Goal: Transaction & Acquisition: Purchase product/service

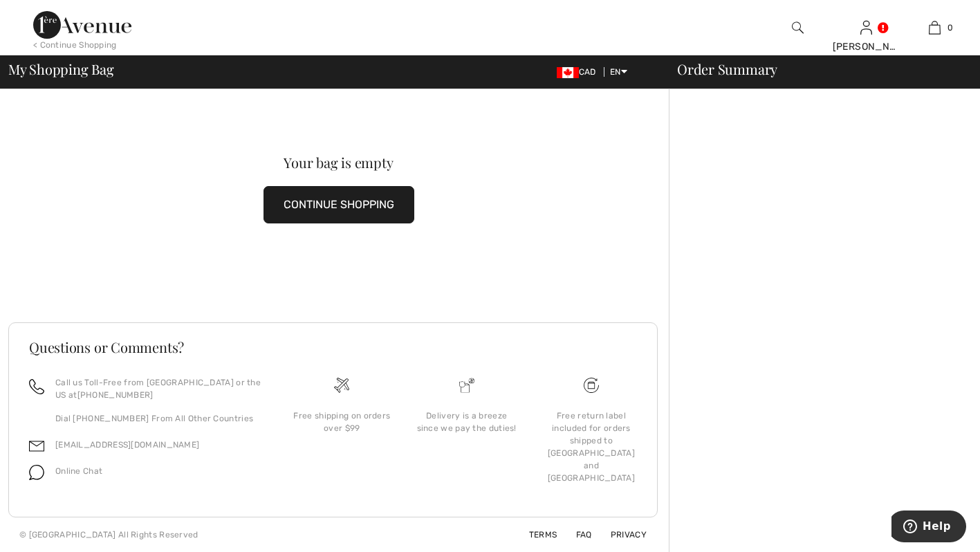
click at [45, 75] on span "My Shopping Bag" at bounding box center [61, 69] width 106 height 14
click at [295, 203] on button "CONTINUE SHOPPING" at bounding box center [339, 204] width 151 height 37
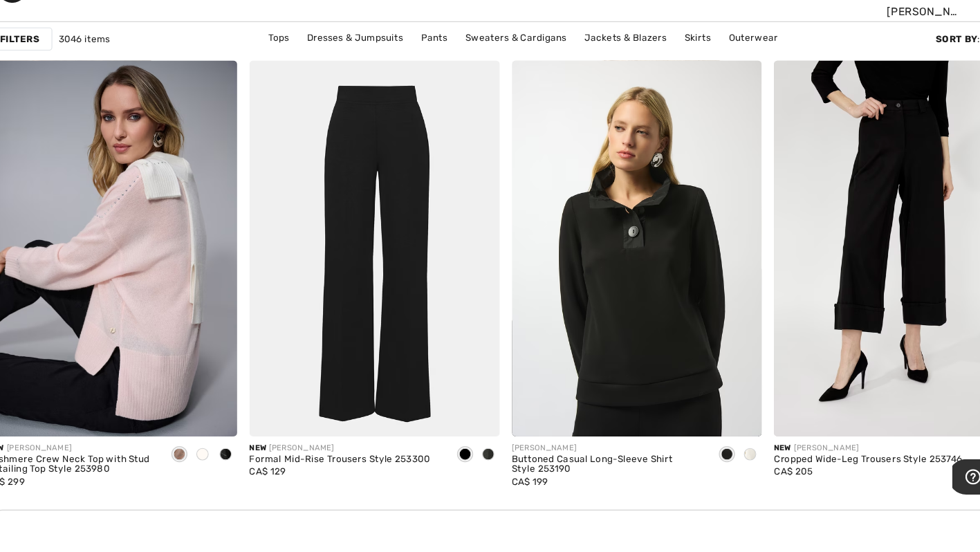
scroll to position [1320, 0]
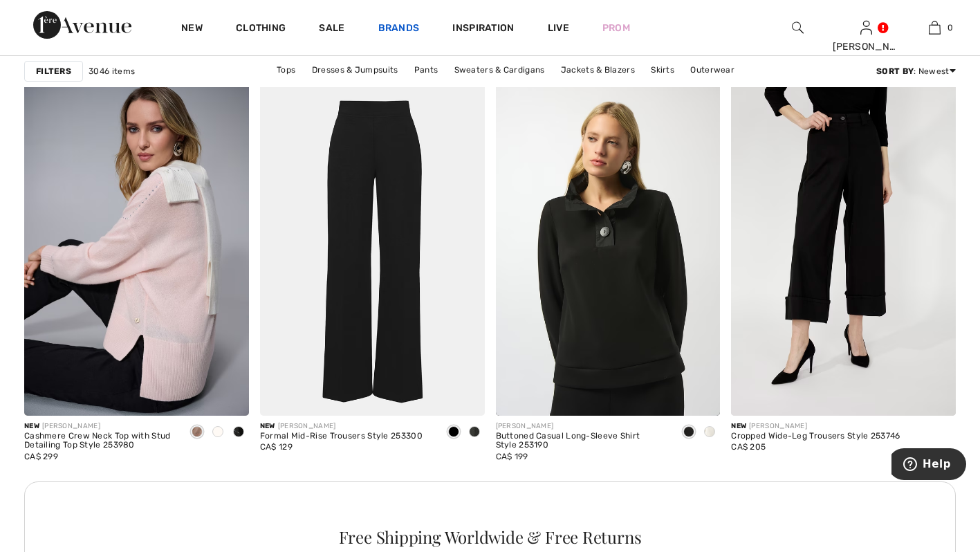
click at [403, 32] on link "Brands" at bounding box center [398, 29] width 41 height 15
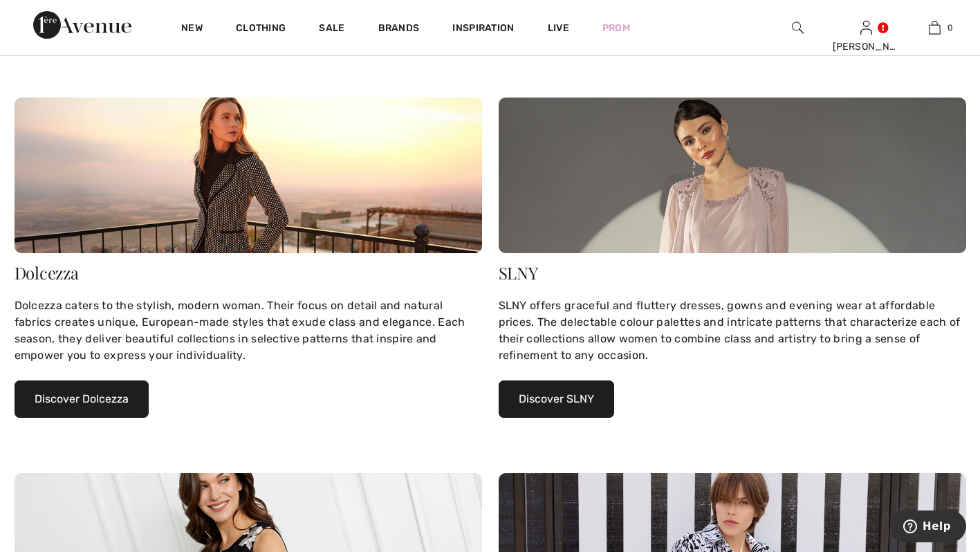
scroll to position [532, 0]
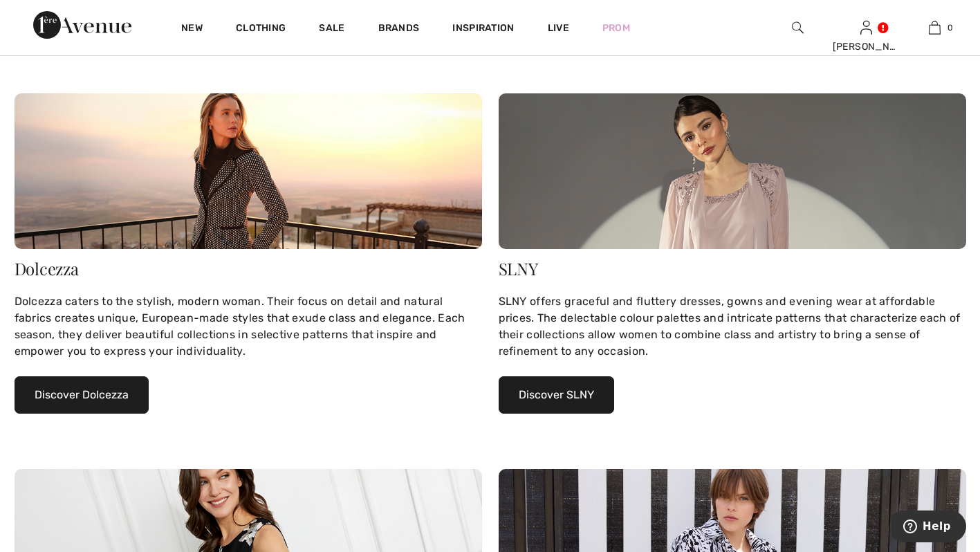
click at [64, 396] on button "Discover Dolcezza" at bounding box center [82, 394] width 134 height 37
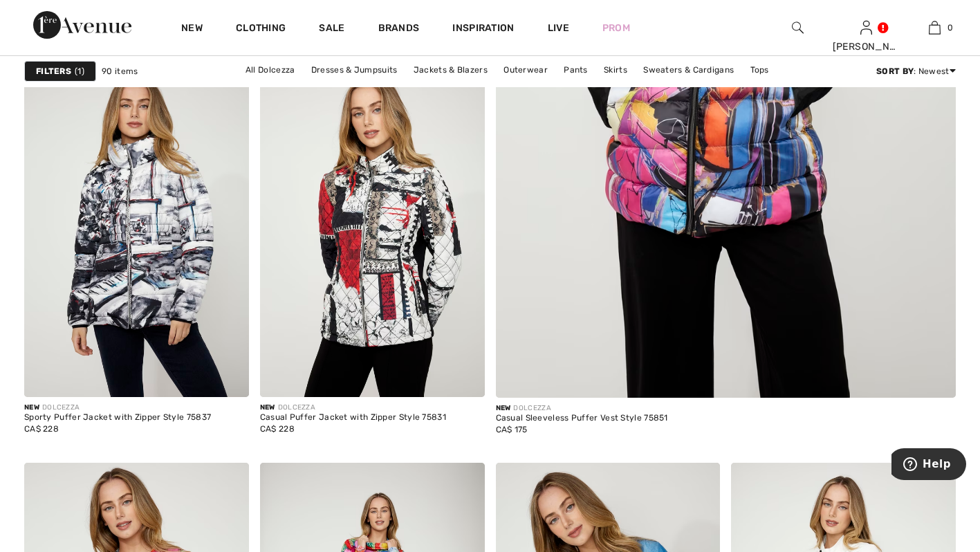
scroll to position [806, 0]
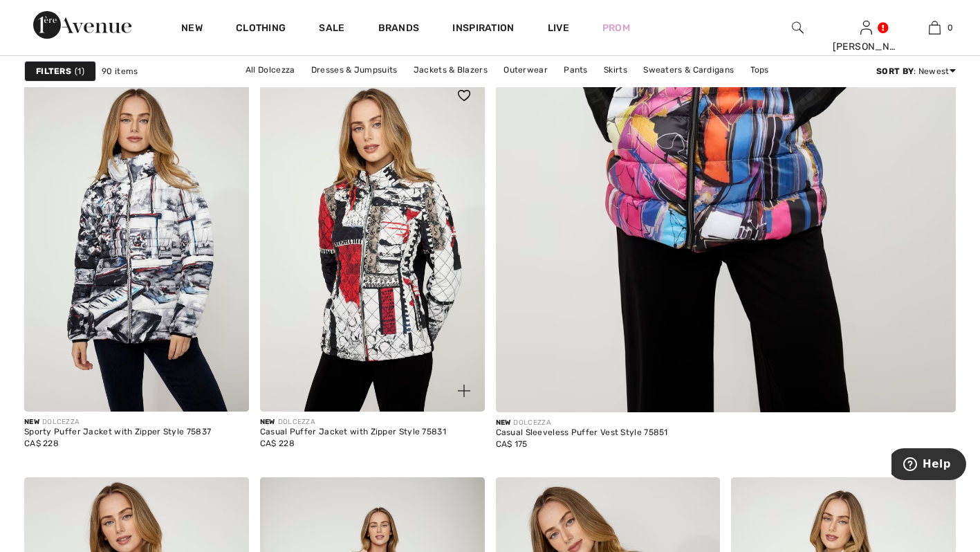
click at [371, 255] on img at bounding box center [372, 243] width 225 height 337
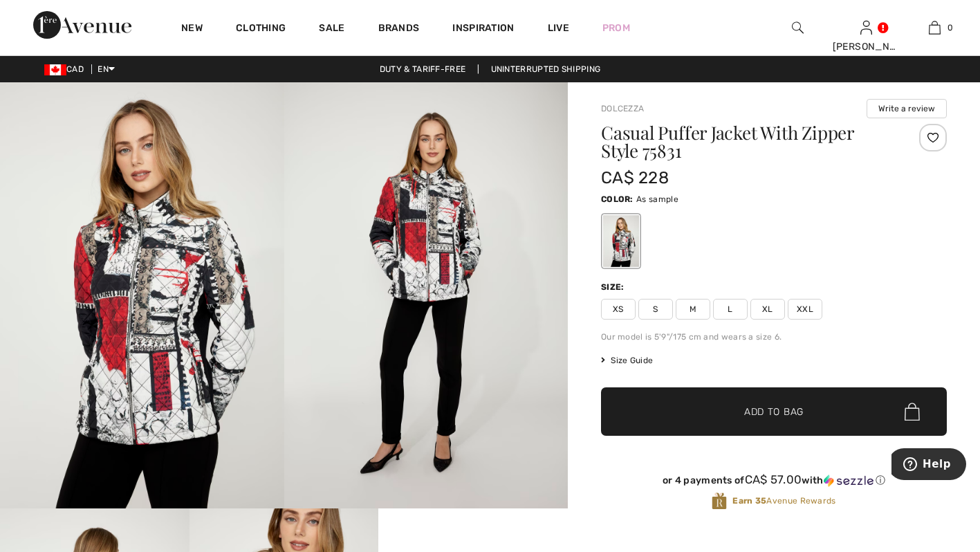
click at [696, 311] on span "M" at bounding box center [693, 309] width 35 height 21
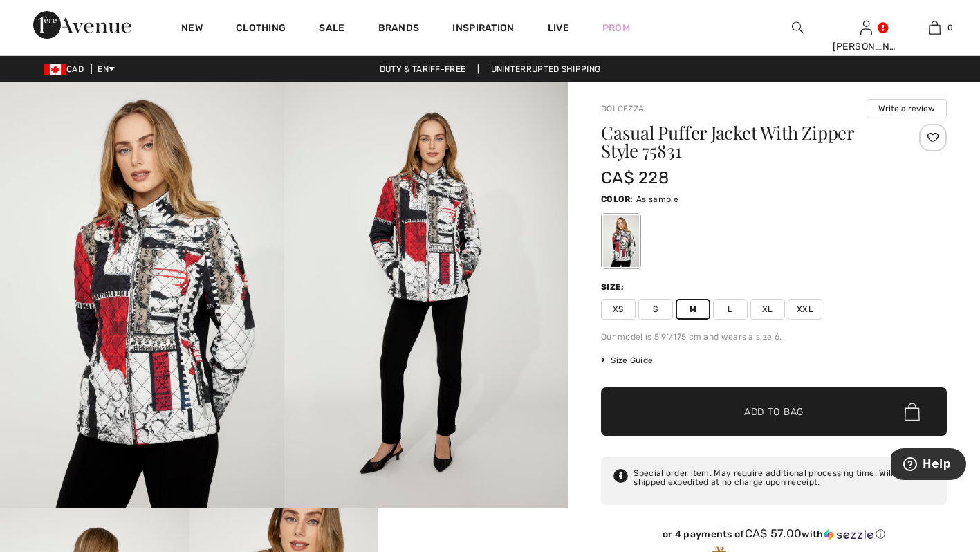
click at [642, 409] on span "✔ Added to Bag Add to Bag" at bounding box center [774, 411] width 346 height 48
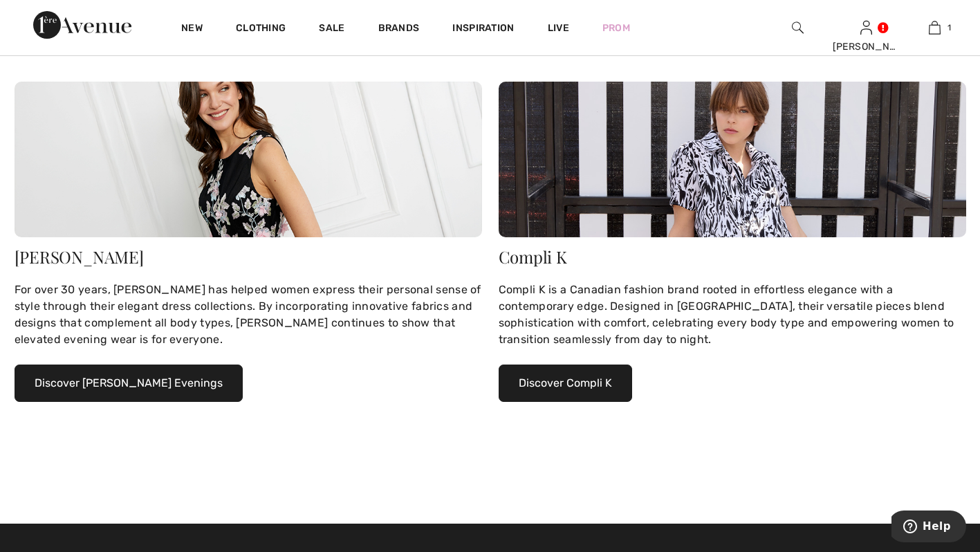
scroll to position [920, 0]
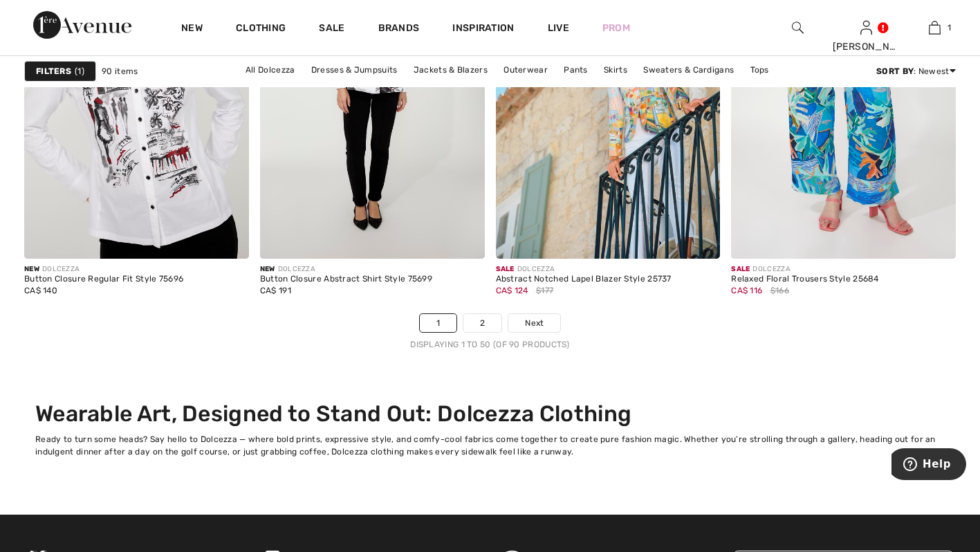
scroll to position [6319, 0]
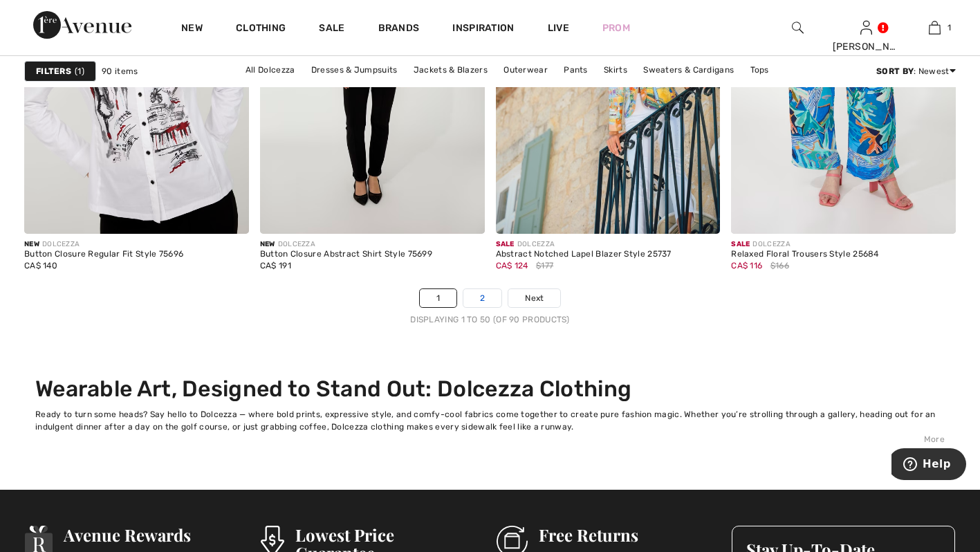
click at [481, 292] on link "2" at bounding box center [482, 298] width 38 height 18
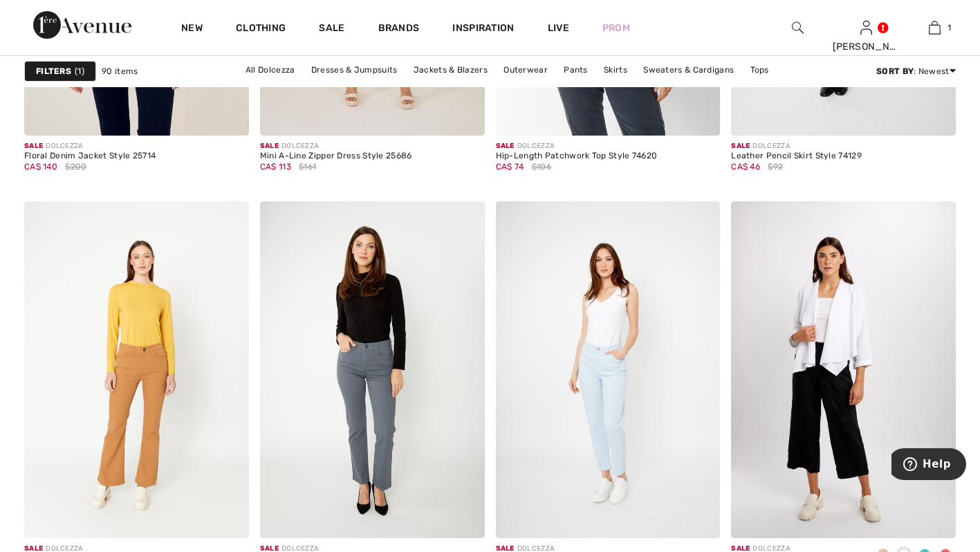
scroll to position [4651, 0]
click at [256, 22] on link "Clothing" at bounding box center [261, 29] width 50 height 15
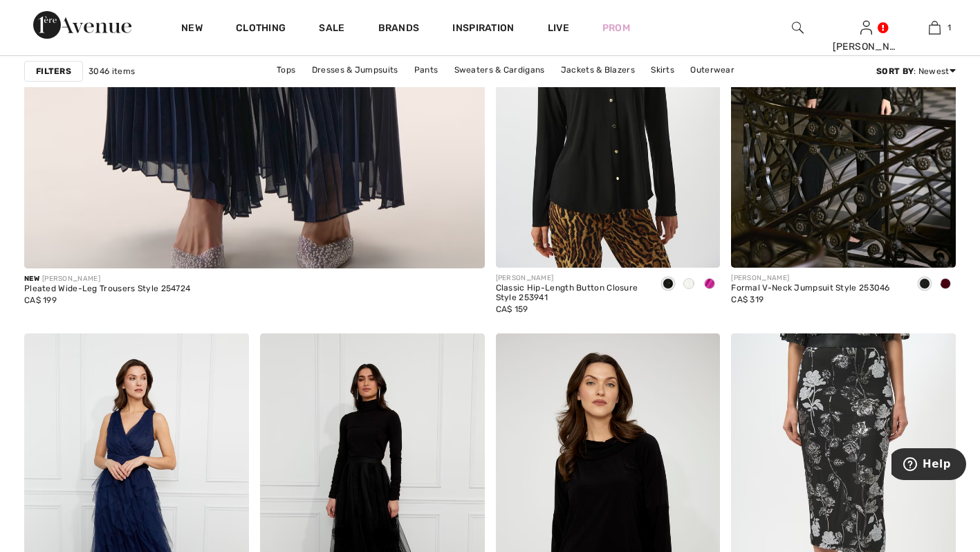
scroll to position [3829, 0]
click at [801, 30] on img at bounding box center [798, 27] width 12 height 17
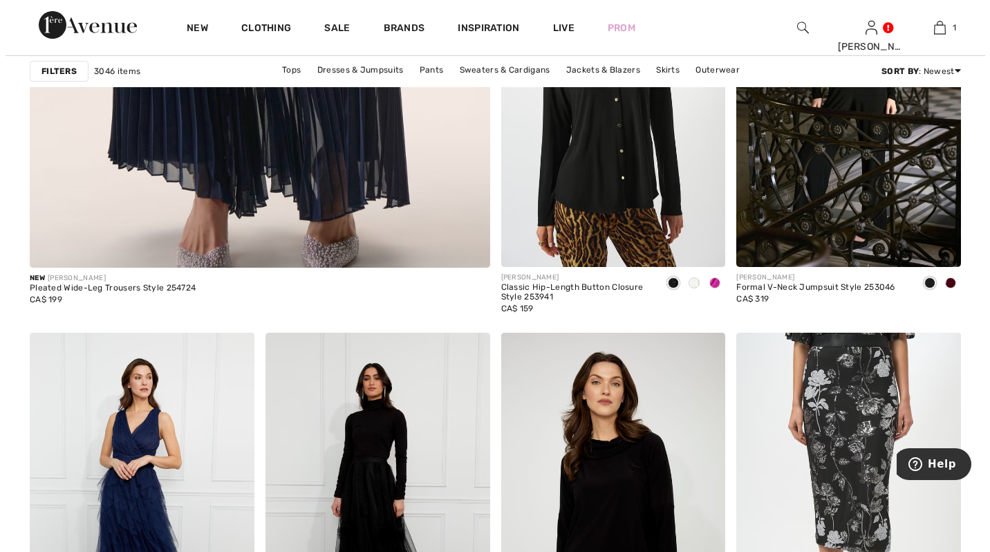
scroll to position [3859, 0]
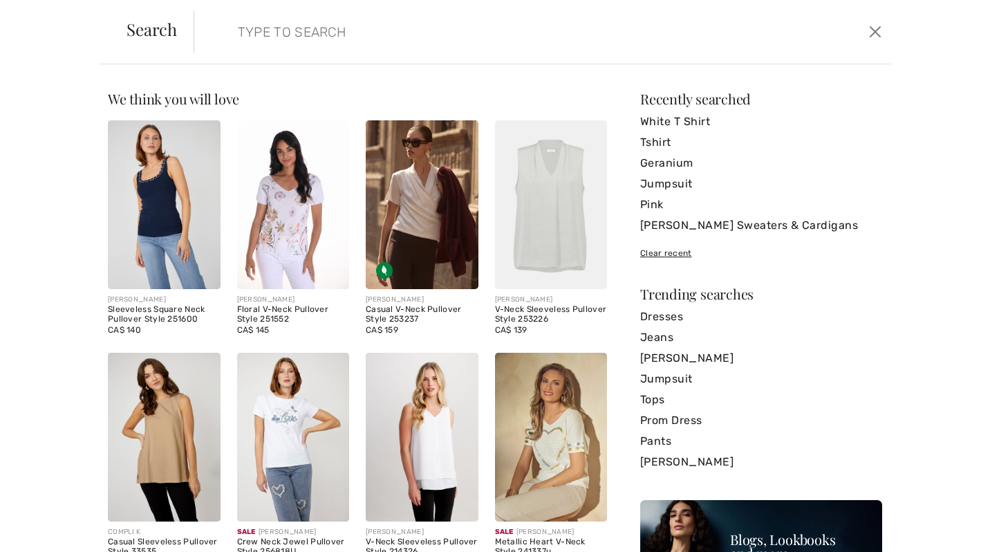
paste input "[PERSON_NAME] Blouse 244019"
type input "[PERSON_NAME] Blouse 244019"
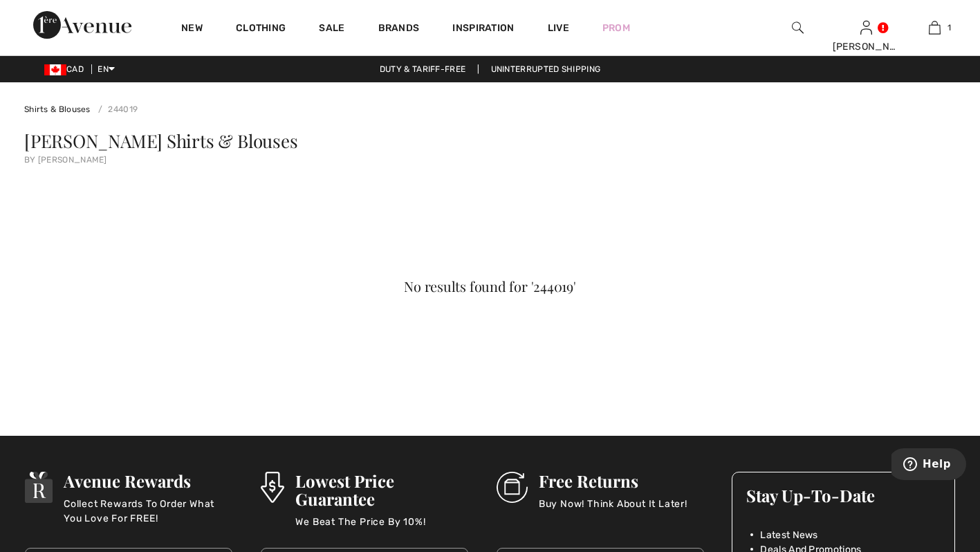
click at [60, 143] on span "[PERSON_NAME] Shirts & Blouses" at bounding box center [160, 141] width 273 height 24
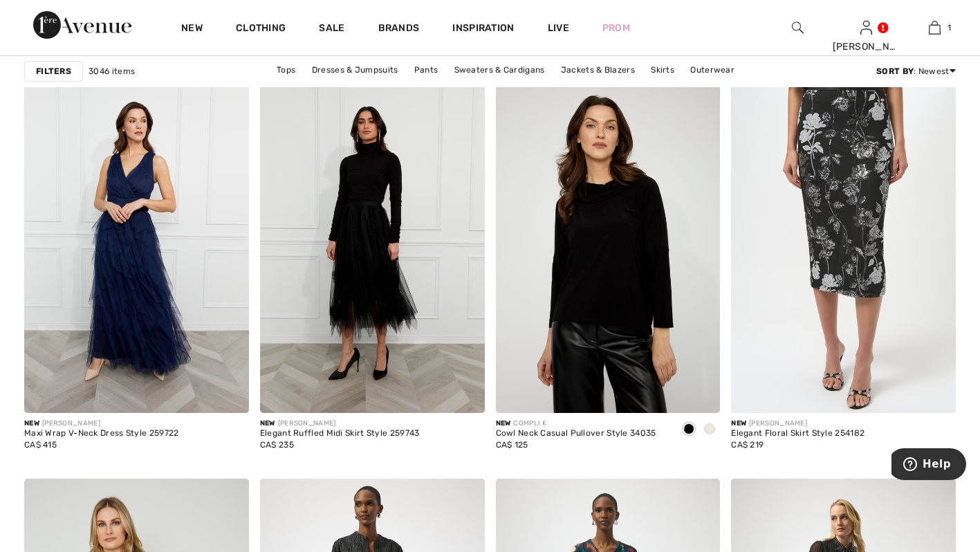
scroll to position [4085, 0]
click at [283, 64] on link "Tops" at bounding box center [286, 70] width 33 height 18
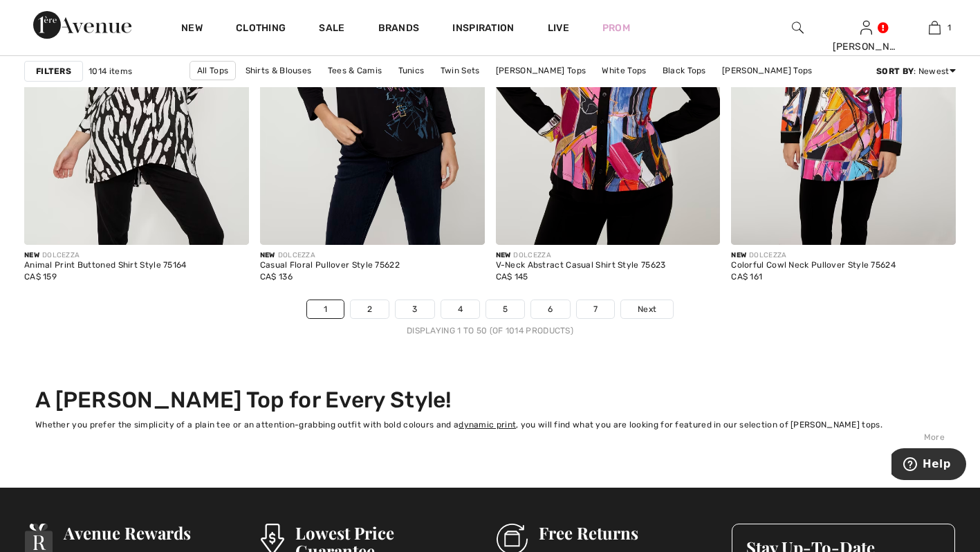
scroll to position [6043, 0]
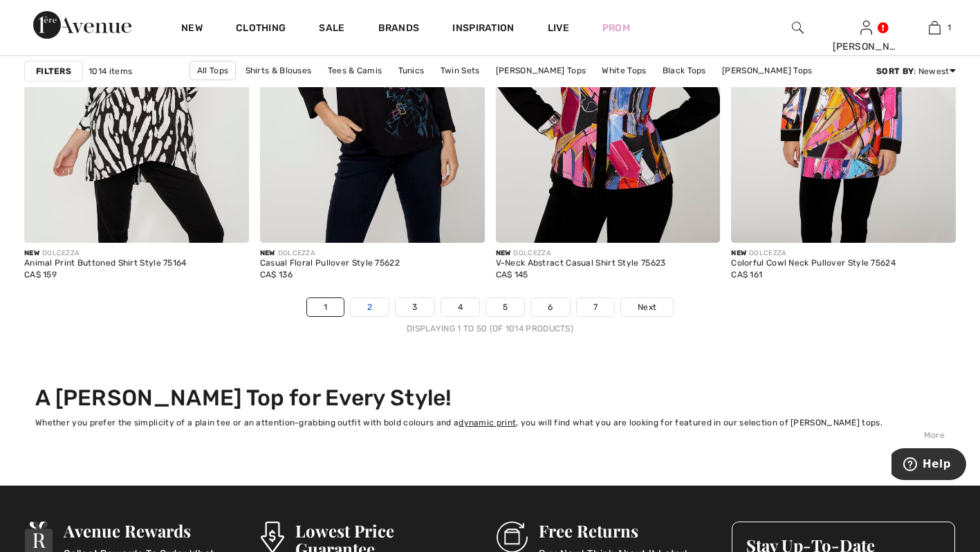
click at [373, 300] on link "2" at bounding box center [370, 307] width 38 height 18
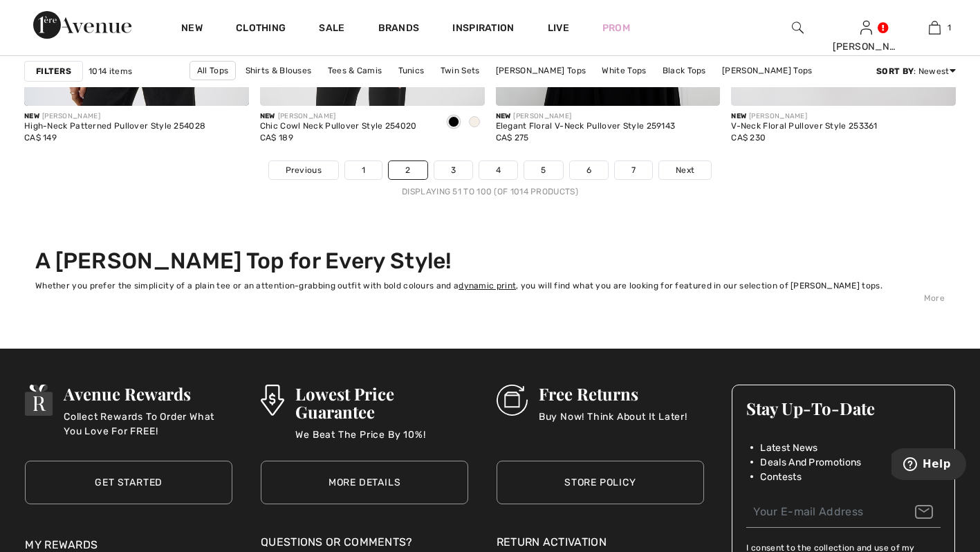
scroll to position [6213, 0]
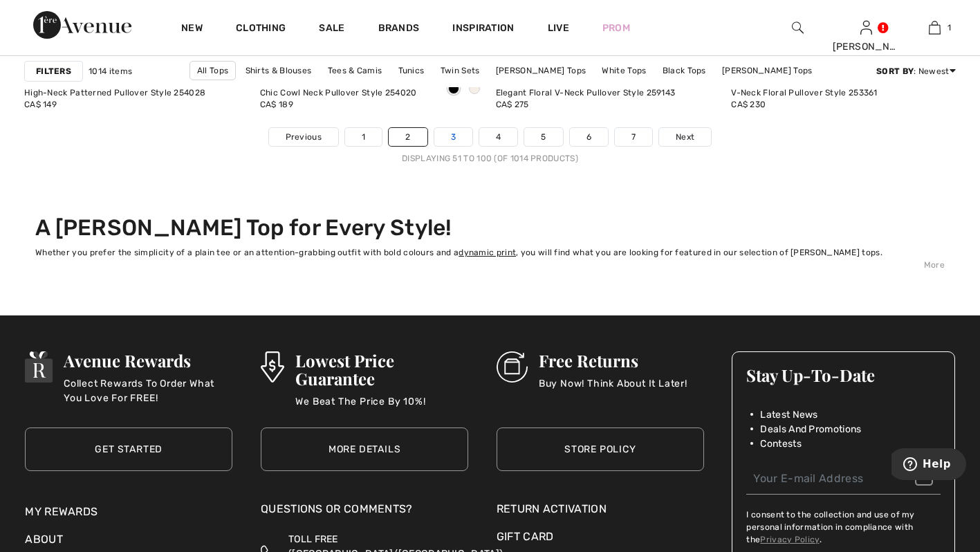
click at [461, 135] on link "3" at bounding box center [453, 137] width 38 height 18
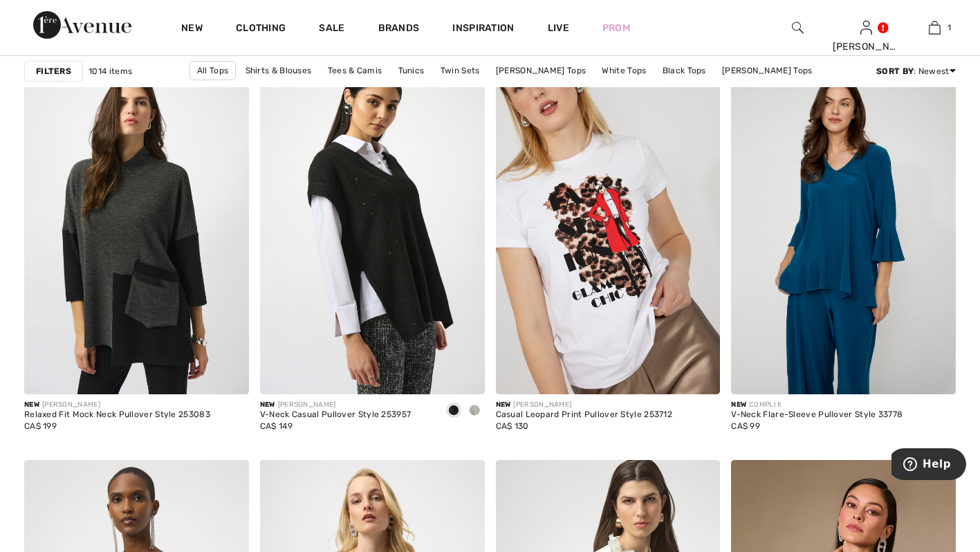
scroll to position [958, 0]
click at [595, 280] on img at bounding box center [608, 226] width 225 height 337
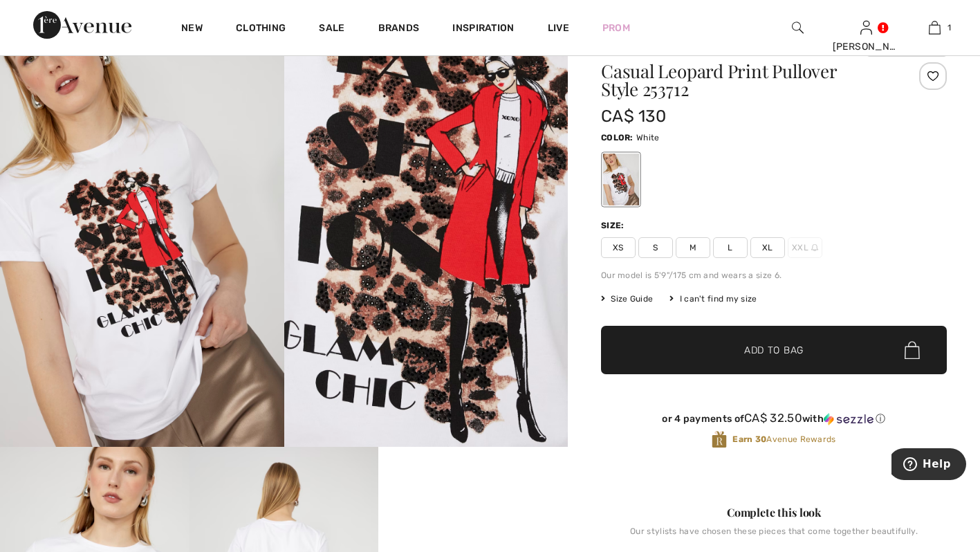
scroll to position [62, 0]
click at [699, 244] on span "M" at bounding box center [693, 247] width 35 height 21
click at [638, 347] on span "✔ Added to Bag Add to Bag" at bounding box center [774, 350] width 346 height 48
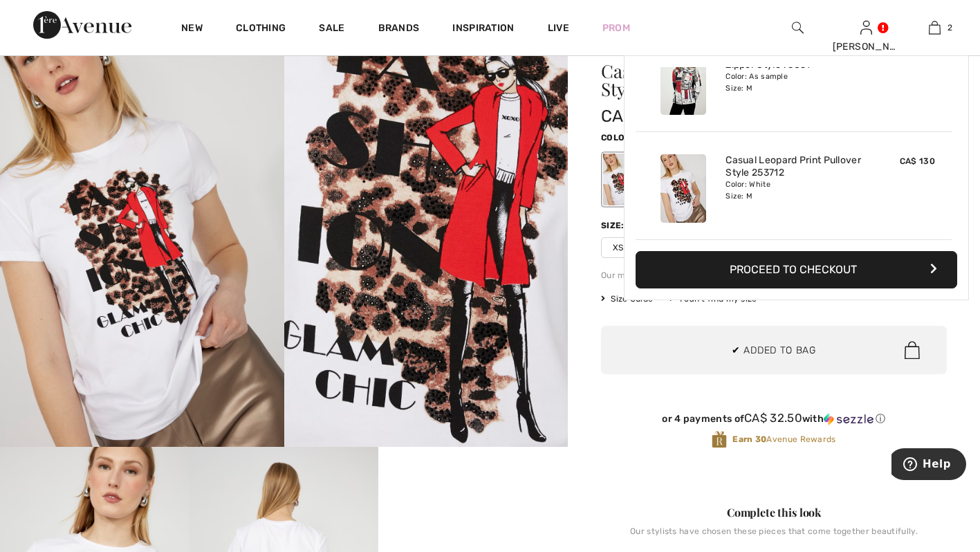
scroll to position [0, 0]
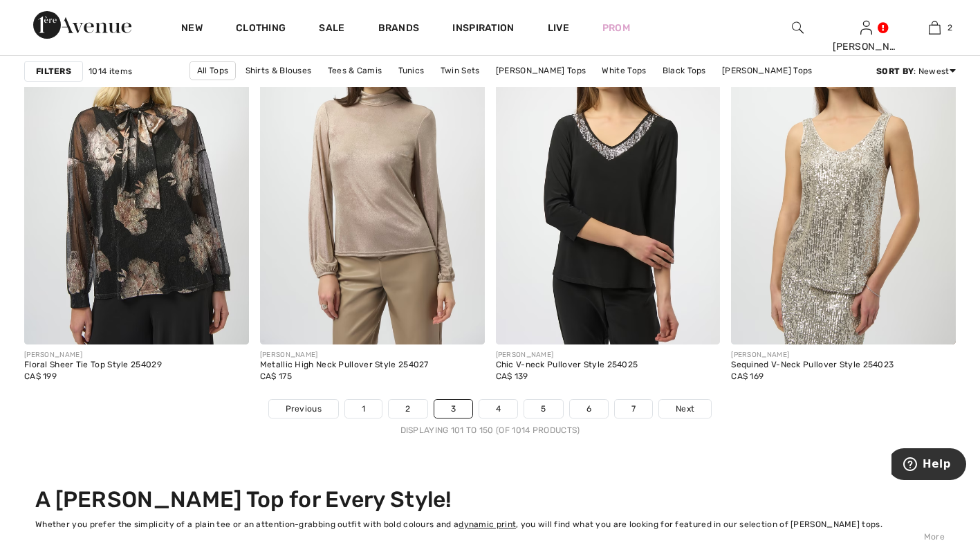
scroll to position [5941, 0]
click at [691, 412] on span "Next" at bounding box center [685, 409] width 19 height 12
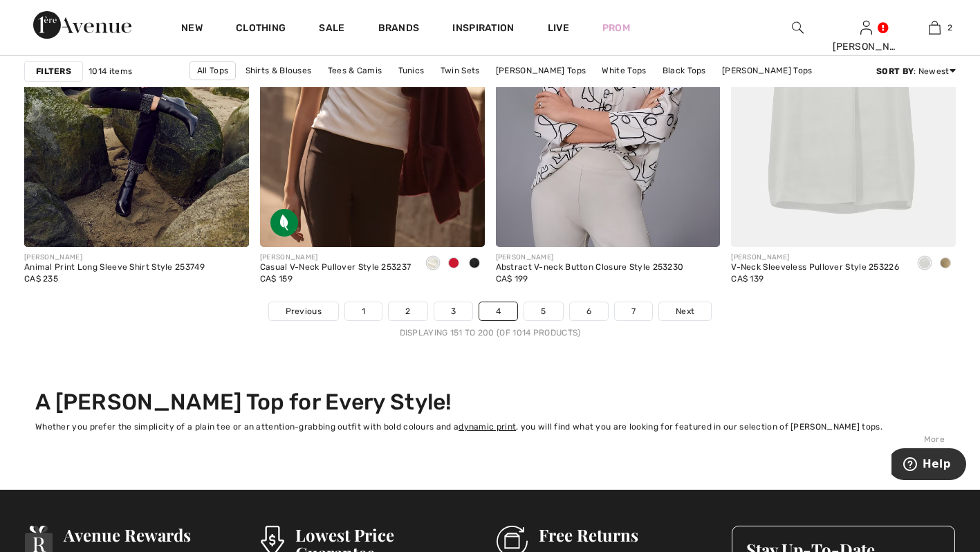
scroll to position [6039, 0]
click at [683, 306] on span "Next" at bounding box center [685, 311] width 19 height 12
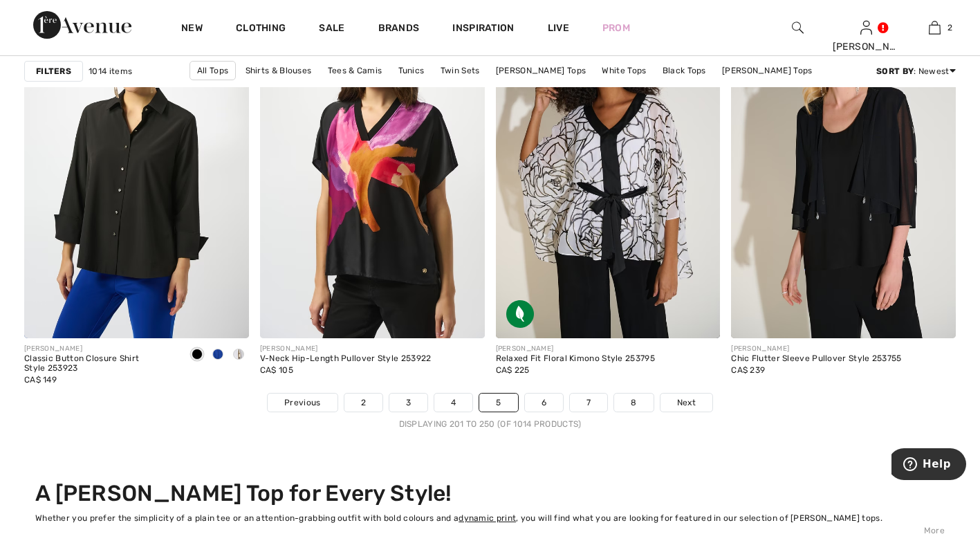
scroll to position [5949, 0]
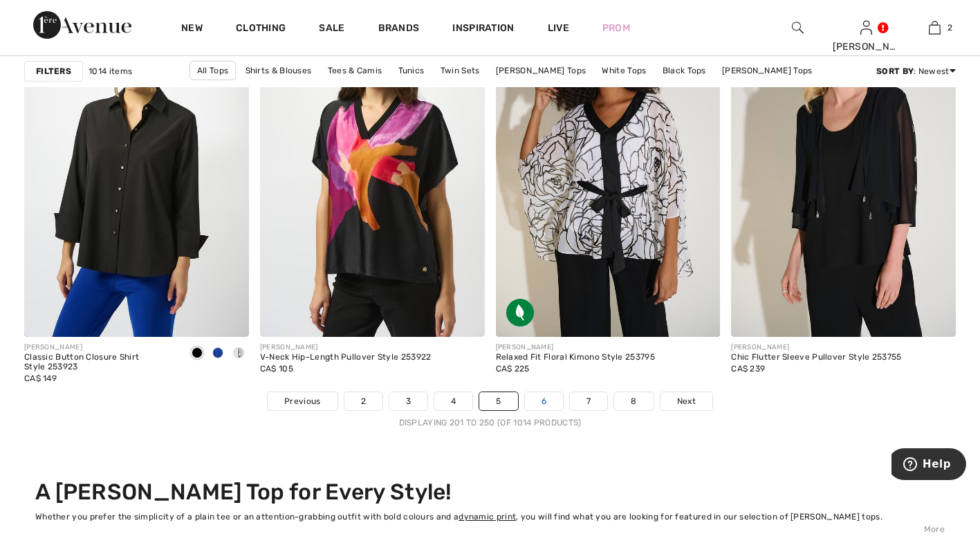
click at [539, 400] on link "6" at bounding box center [544, 401] width 38 height 18
click at [545, 394] on link "6" at bounding box center [544, 401] width 38 height 18
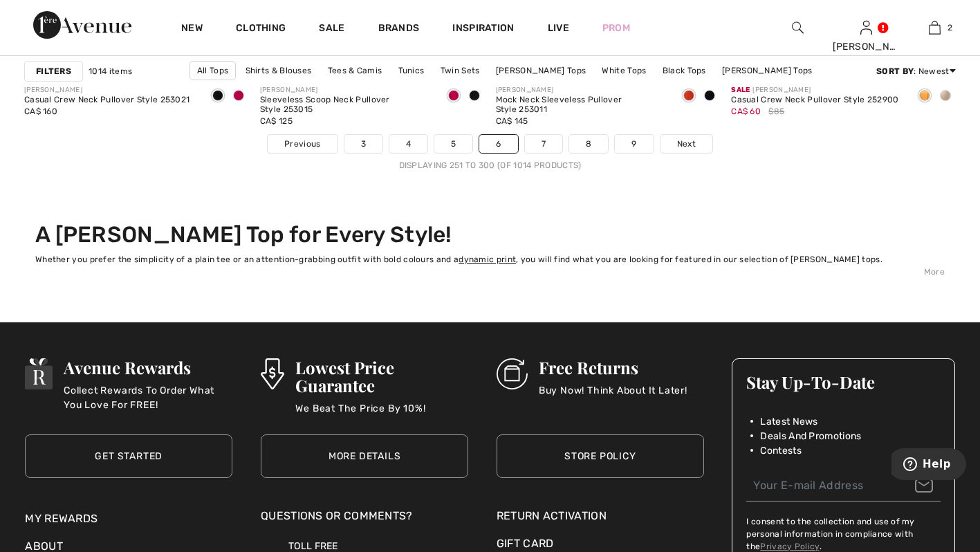
scroll to position [6207, 0]
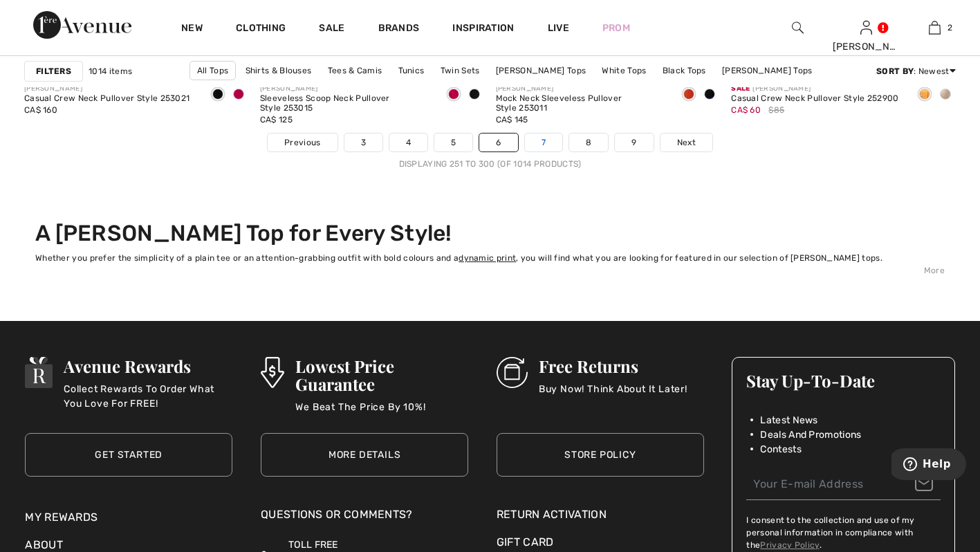
click at [543, 142] on link "7" at bounding box center [543, 142] width 37 height 18
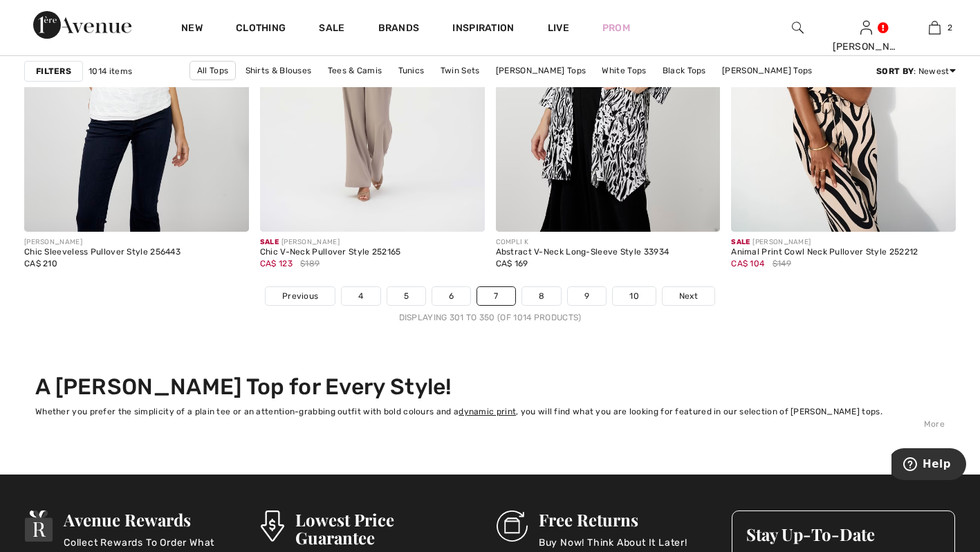
scroll to position [6058, 0]
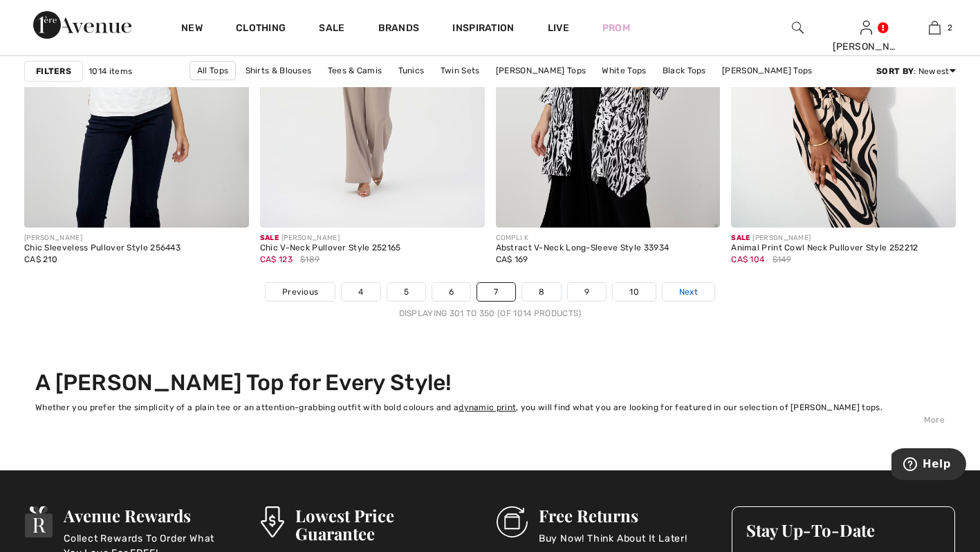
click at [694, 295] on span "Next" at bounding box center [688, 292] width 19 height 12
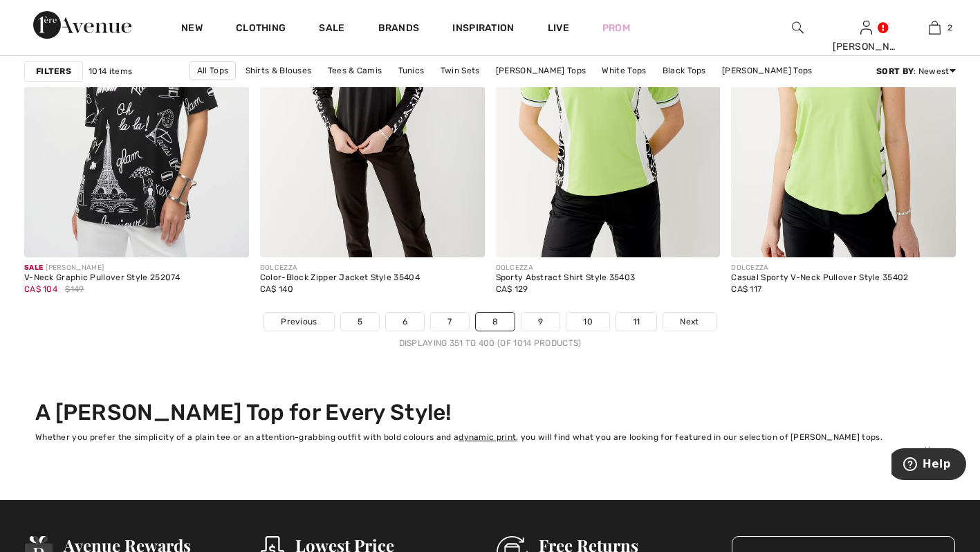
scroll to position [6030, 0]
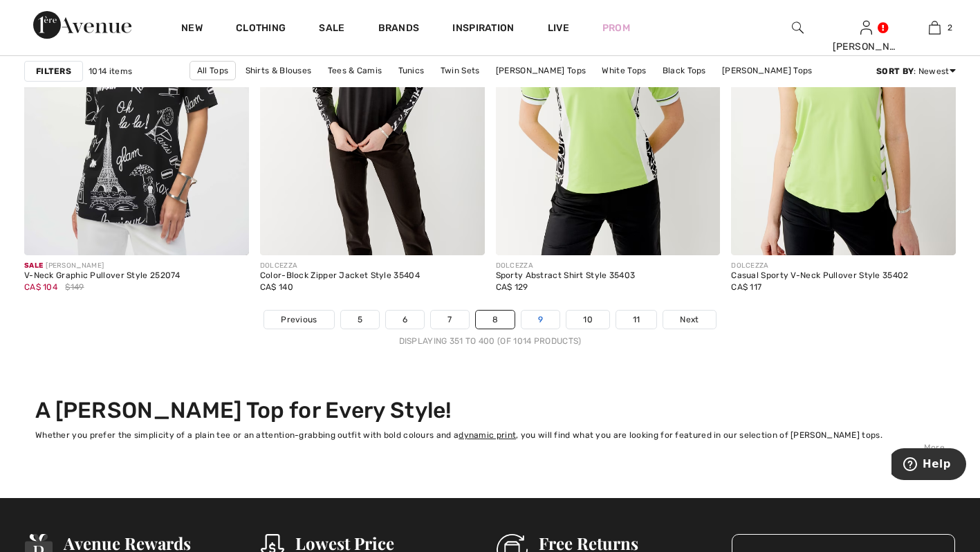
click at [543, 321] on link "9" at bounding box center [540, 320] width 38 height 18
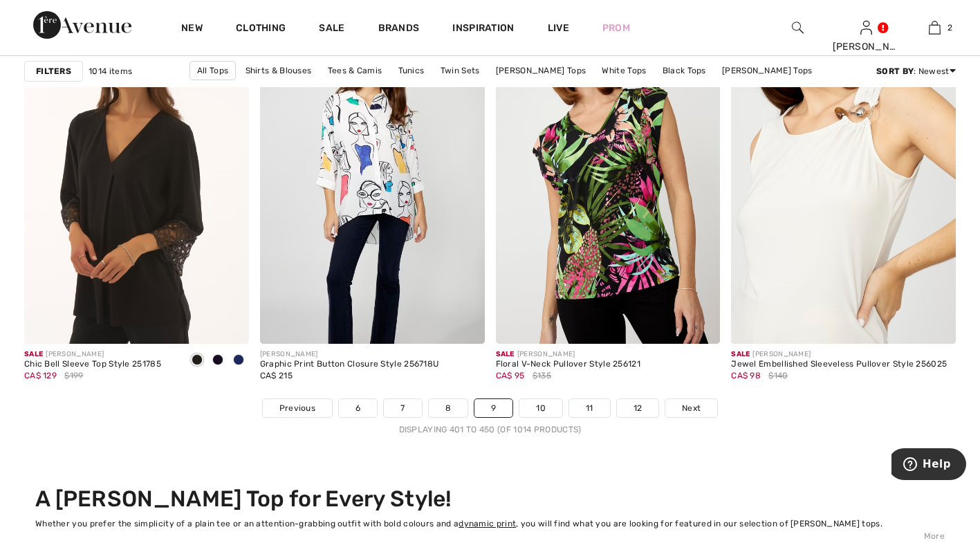
scroll to position [5947, 0]
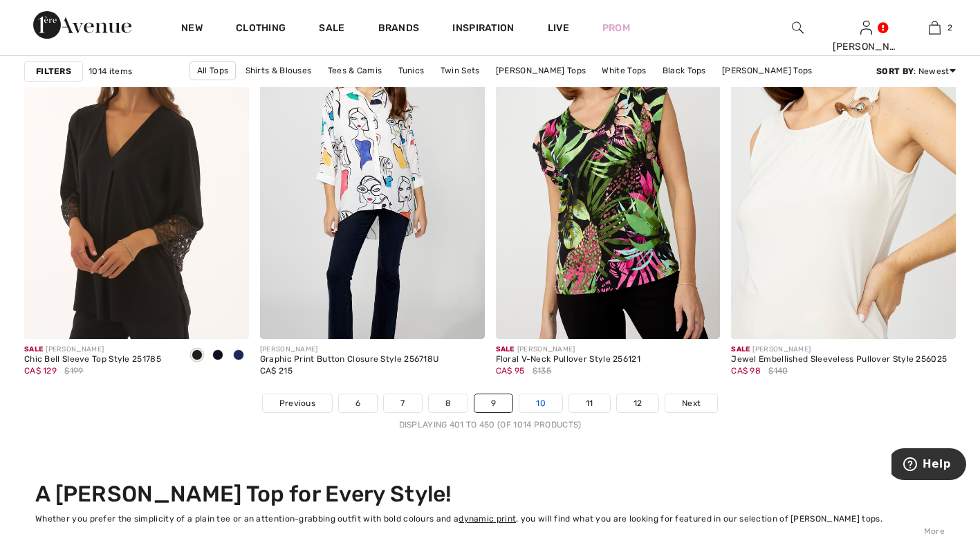
click at [535, 405] on link "10" at bounding box center [540, 403] width 43 height 18
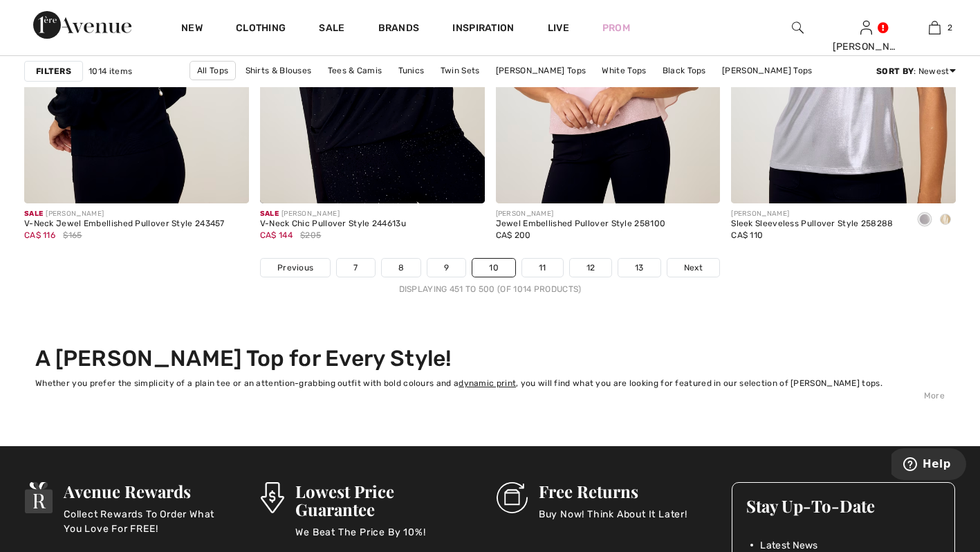
scroll to position [6084, 0]
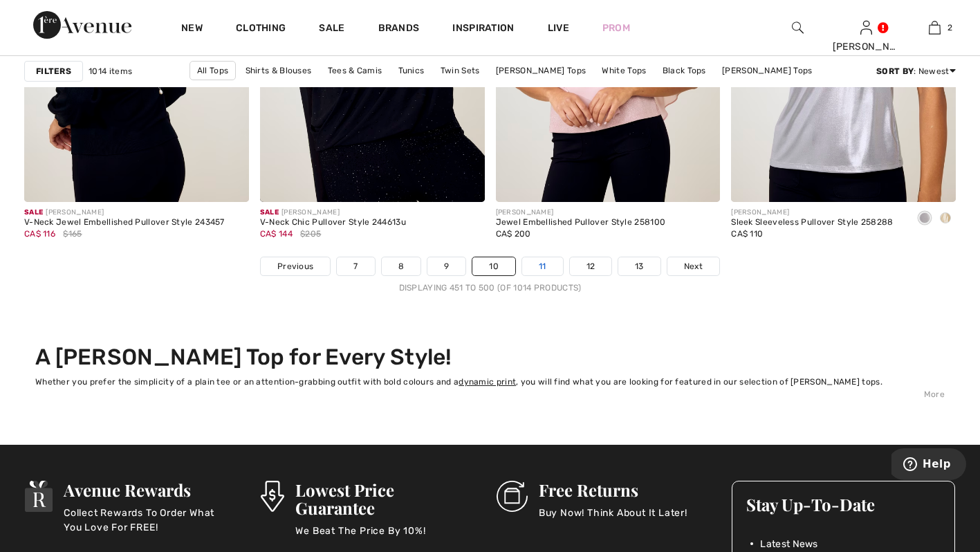
click at [548, 264] on link "11" at bounding box center [542, 266] width 41 height 18
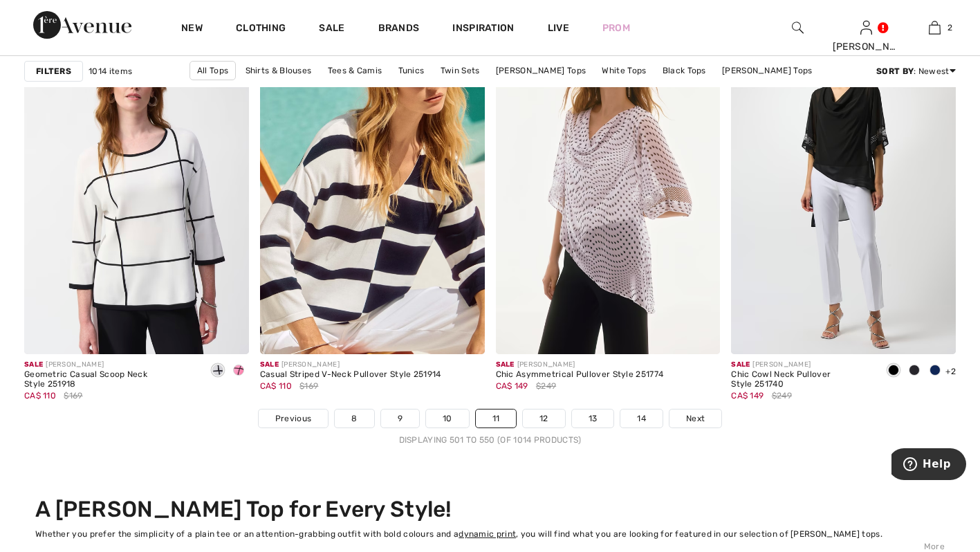
scroll to position [5934, 0]
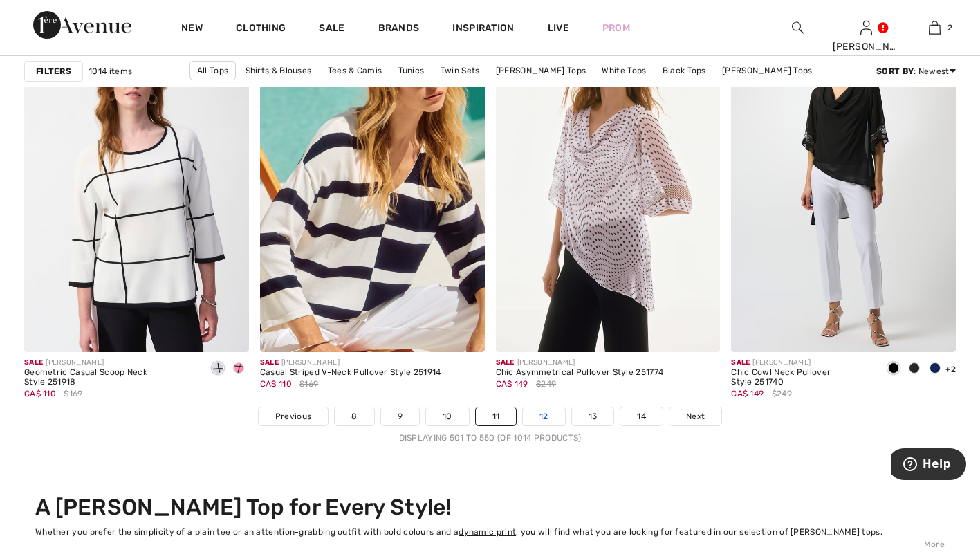
click at [547, 414] on link "12" at bounding box center [544, 416] width 42 height 18
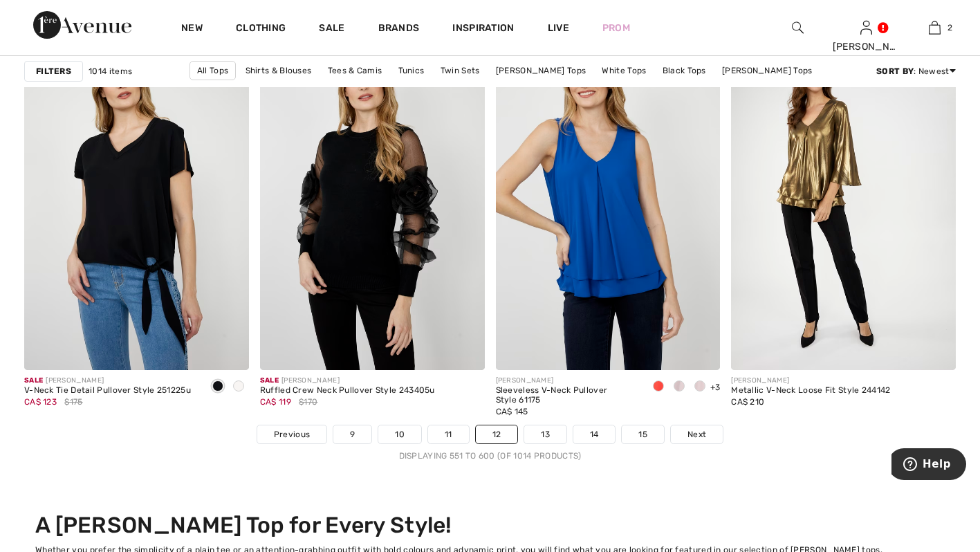
scroll to position [5911, 0]
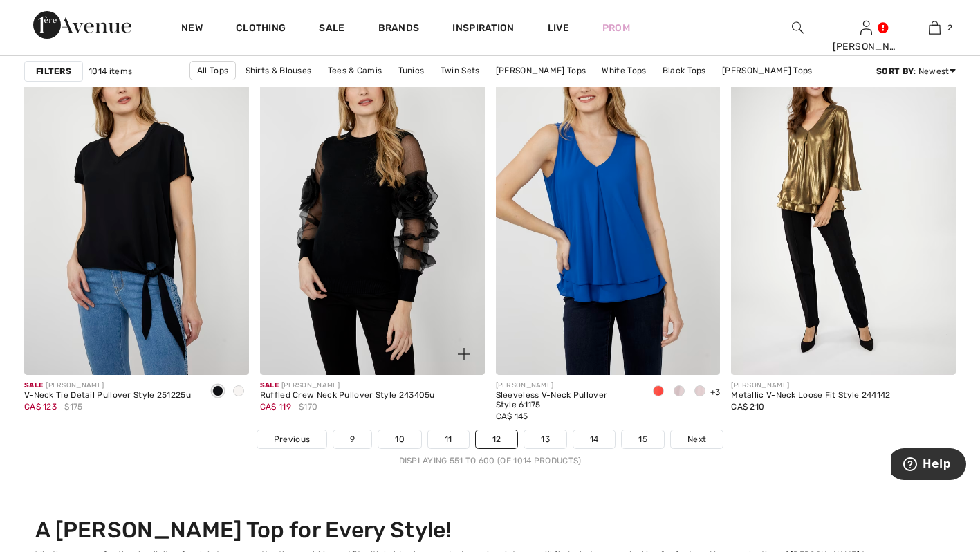
click at [353, 255] on img at bounding box center [372, 206] width 225 height 337
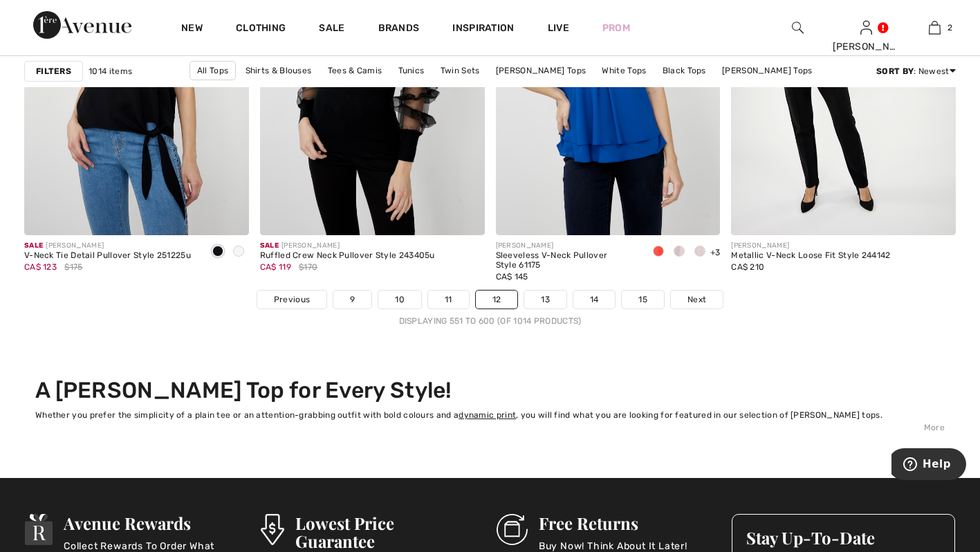
scroll to position [6052, 0]
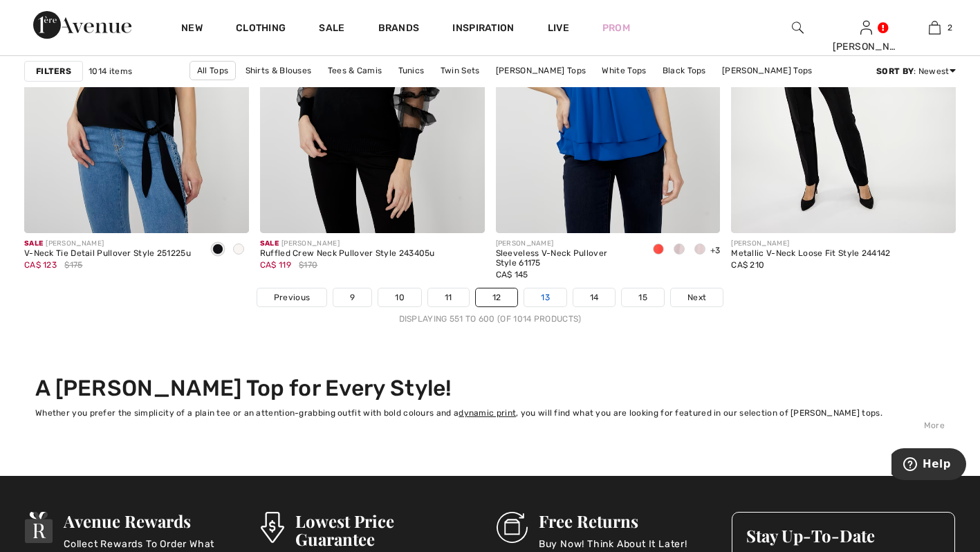
click at [540, 298] on link "13" at bounding box center [545, 297] width 42 height 18
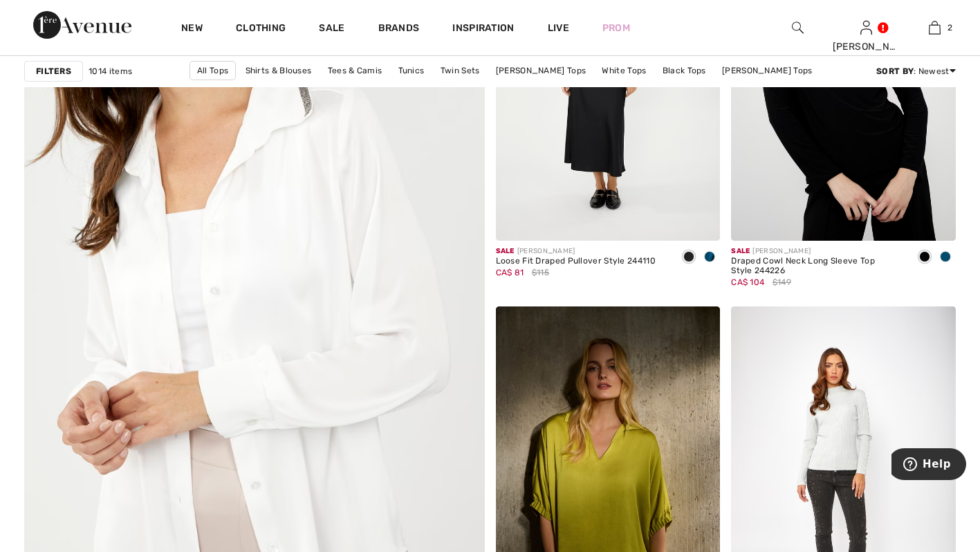
scroll to position [3466, 0]
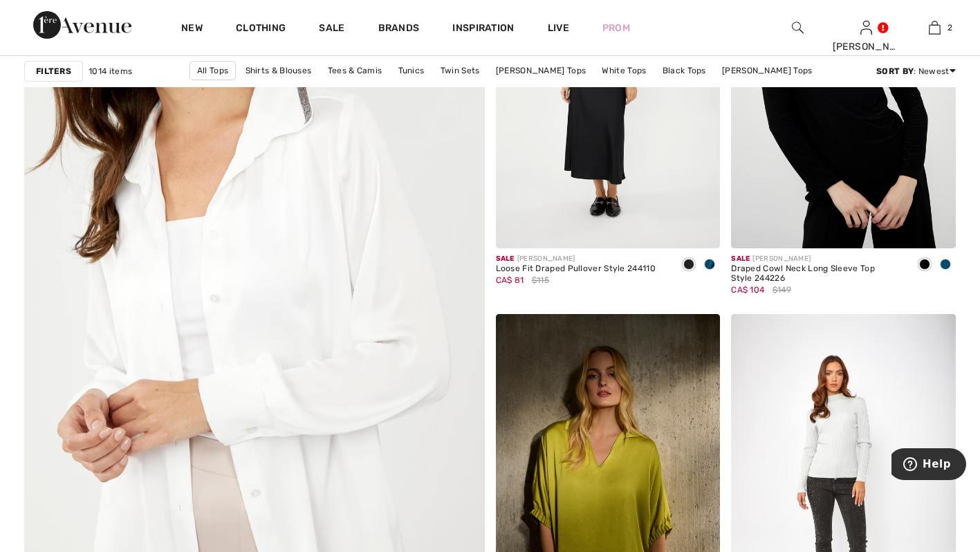
click at [54, 28] on img at bounding box center [82, 25] width 98 height 28
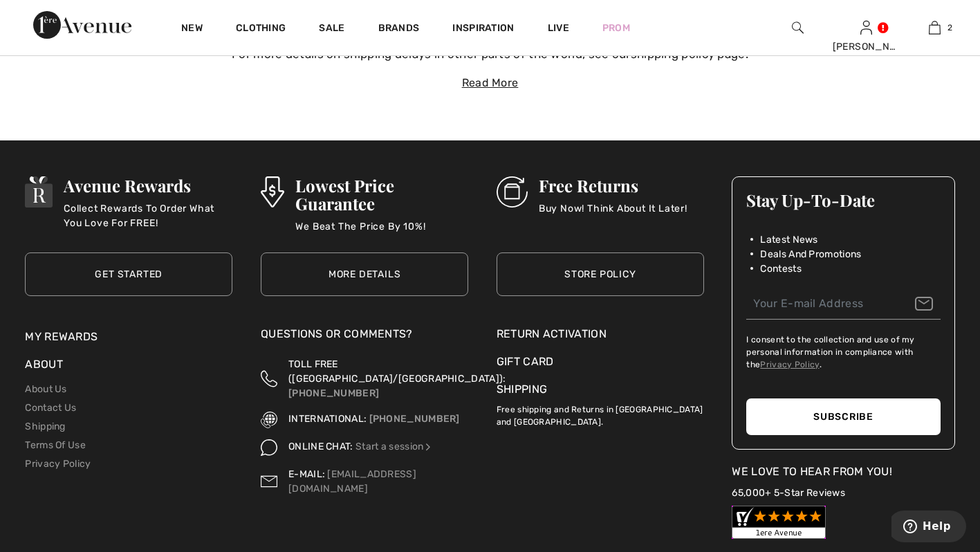
scroll to position [4808, 0]
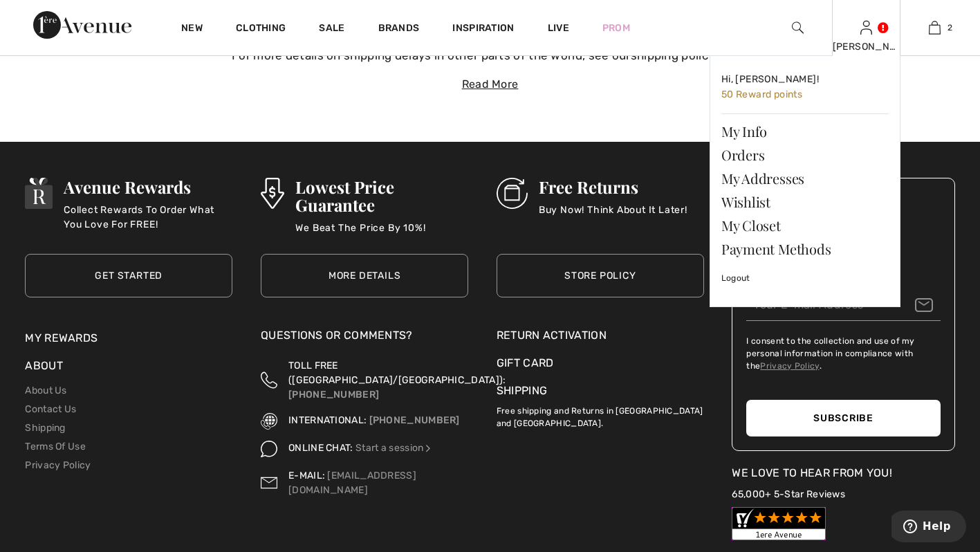
click at [862, 30] on img at bounding box center [866, 27] width 12 height 17
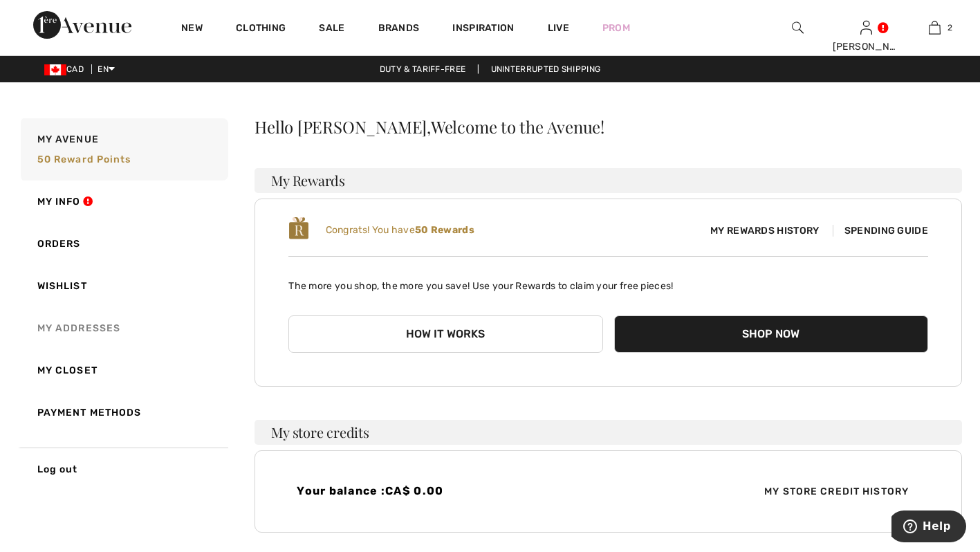
click at [87, 326] on link "My Addresses" at bounding box center [123, 328] width 210 height 42
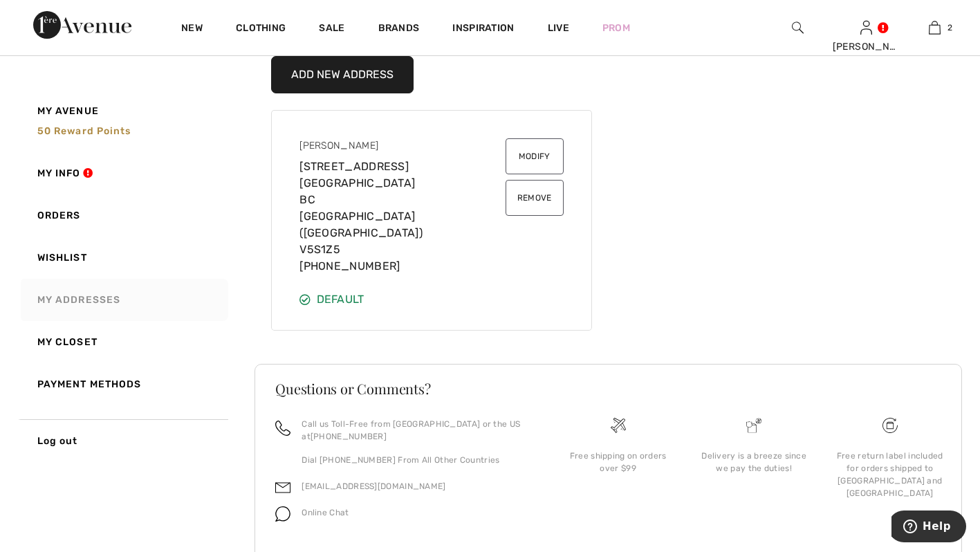
scroll to position [137, 0]
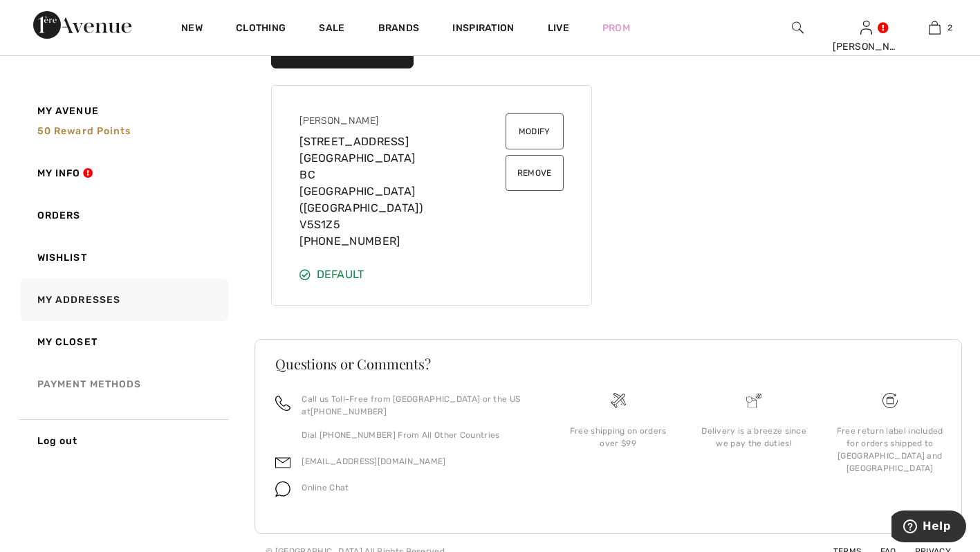
click at [130, 394] on link "Payment Methods" at bounding box center [123, 384] width 210 height 42
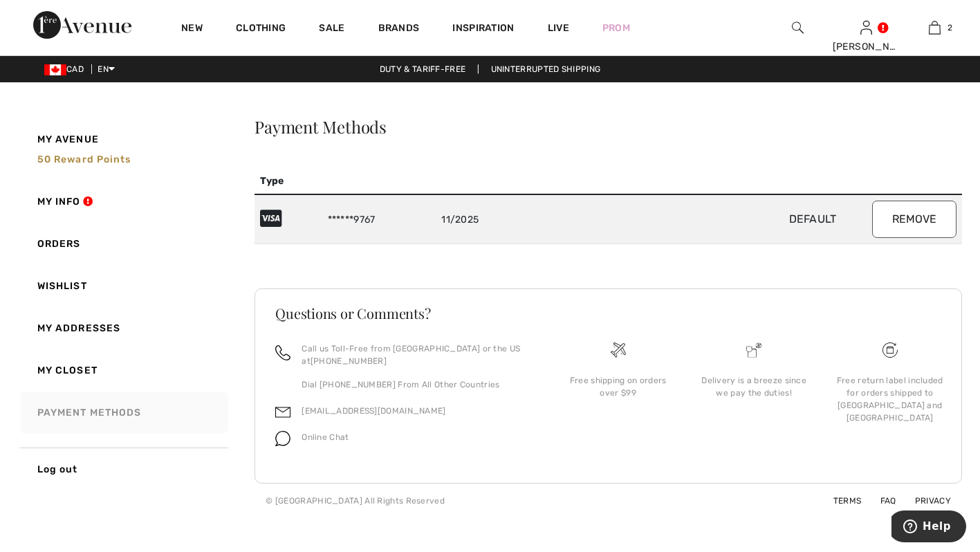
scroll to position [0, 0]
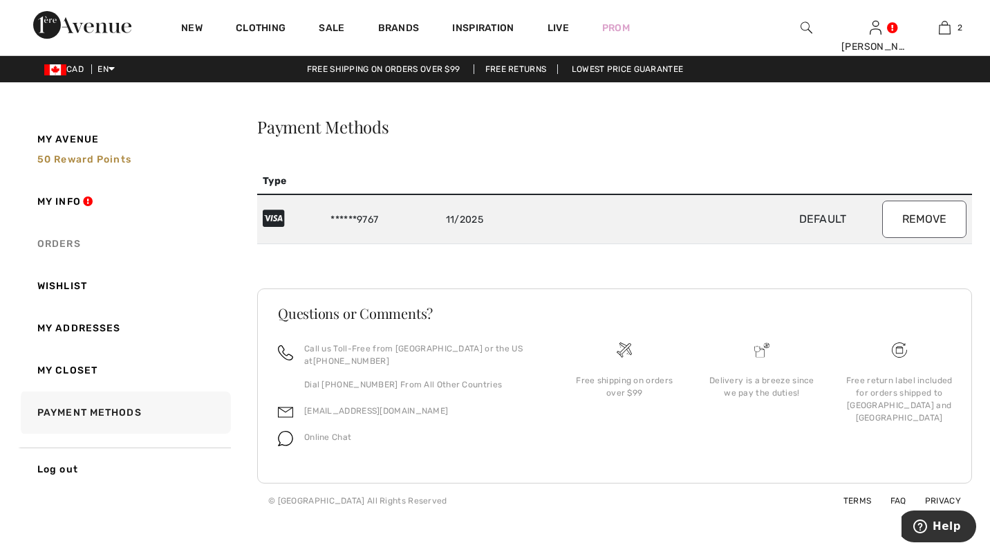
click at [78, 246] on link "Orders" at bounding box center [124, 244] width 213 height 42
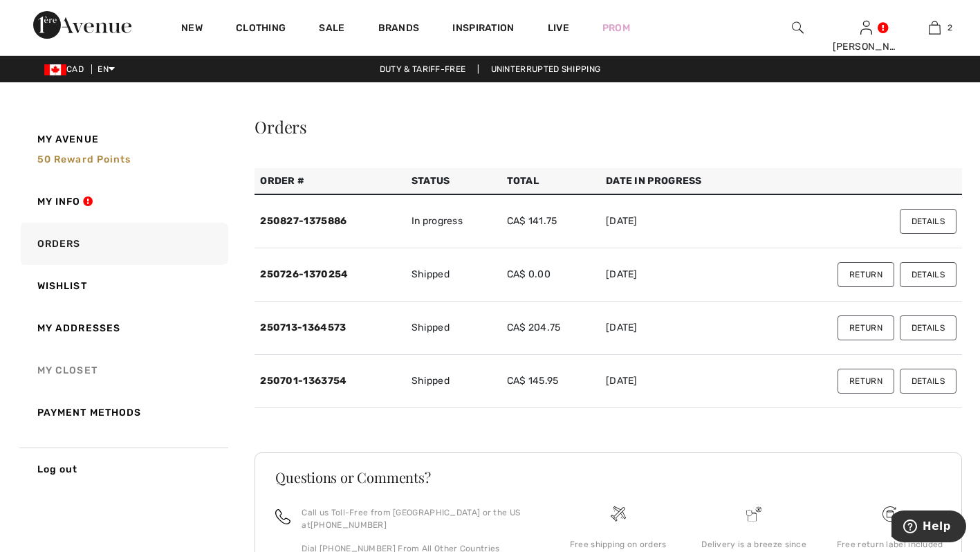
click at [77, 372] on link "My Closet" at bounding box center [123, 370] width 210 height 42
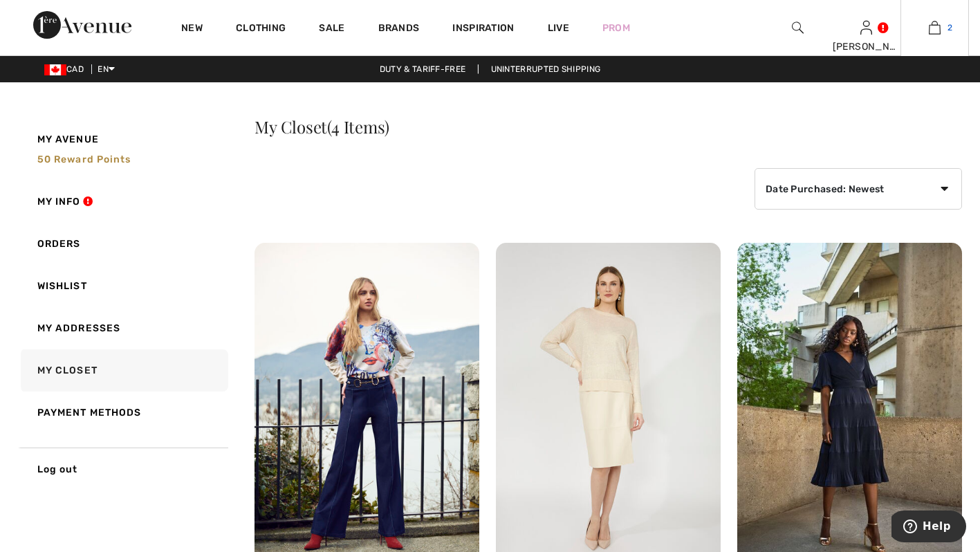
click at [945, 33] on link "2" at bounding box center [934, 27] width 67 height 17
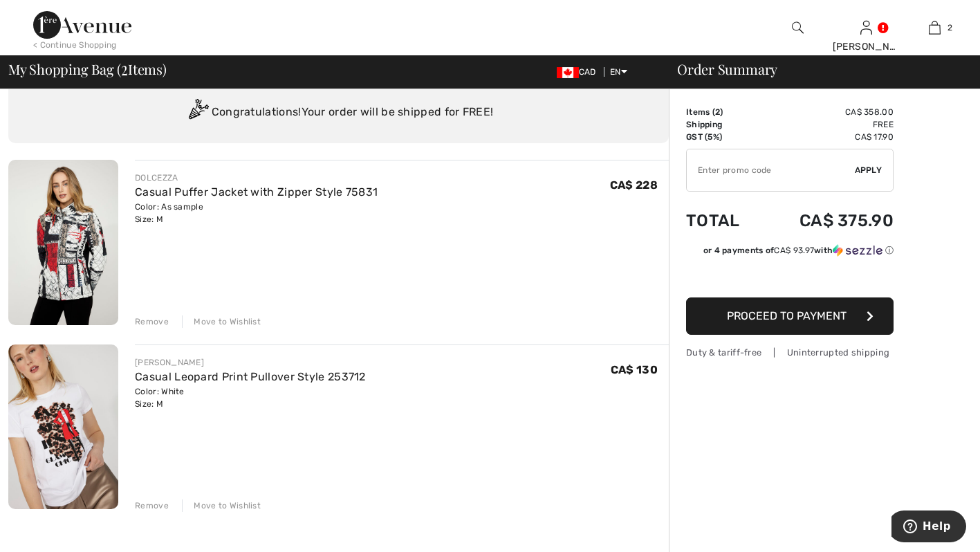
scroll to position [43, 0]
click at [84, 24] on img at bounding box center [82, 25] width 98 height 28
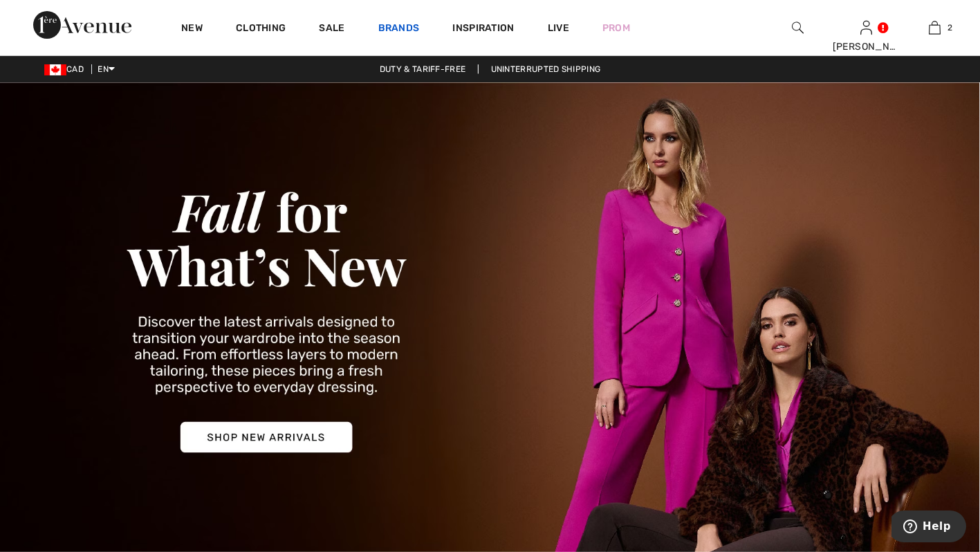
click at [405, 28] on link "Brands" at bounding box center [398, 29] width 41 height 15
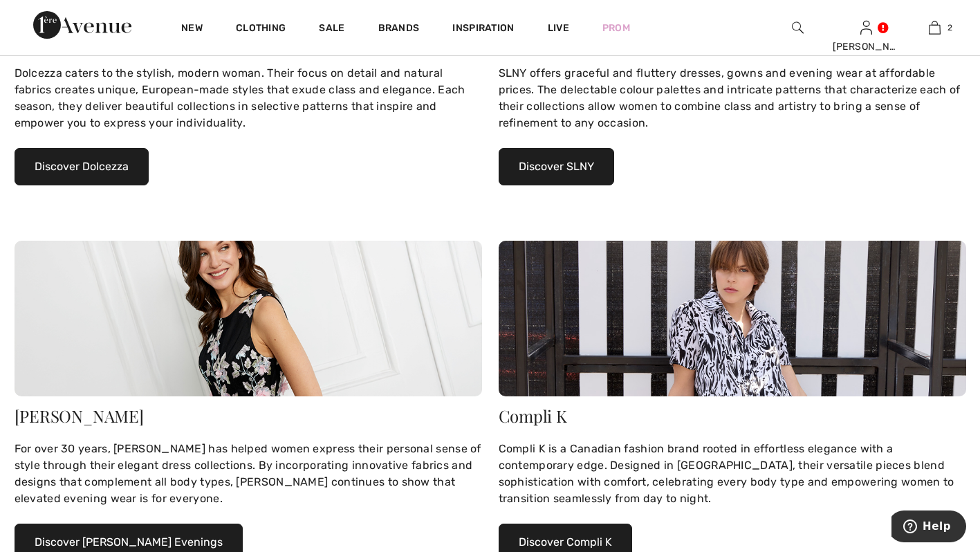
scroll to position [767, 0]
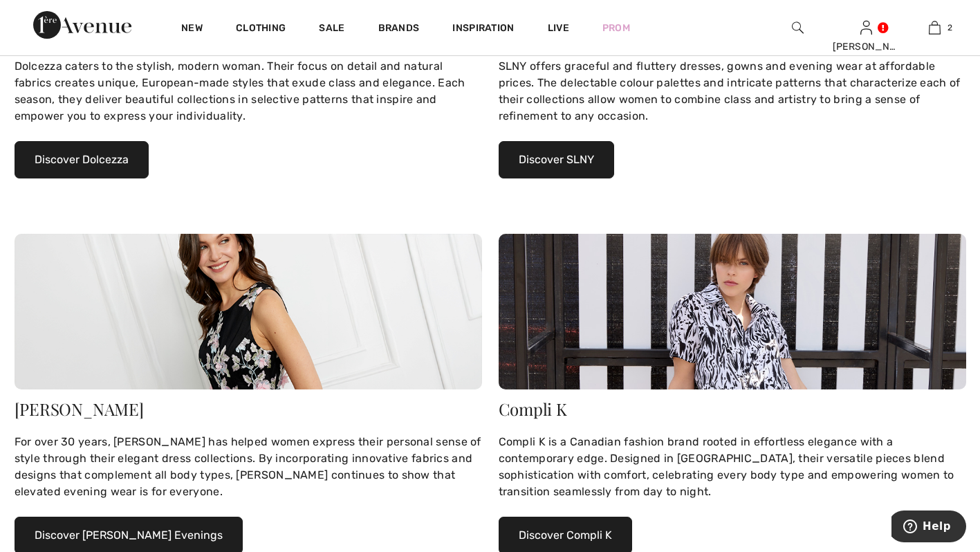
click at [122, 163] on button "Discover Dolcezza" at bounding box center [82, 159] width 134 height 37
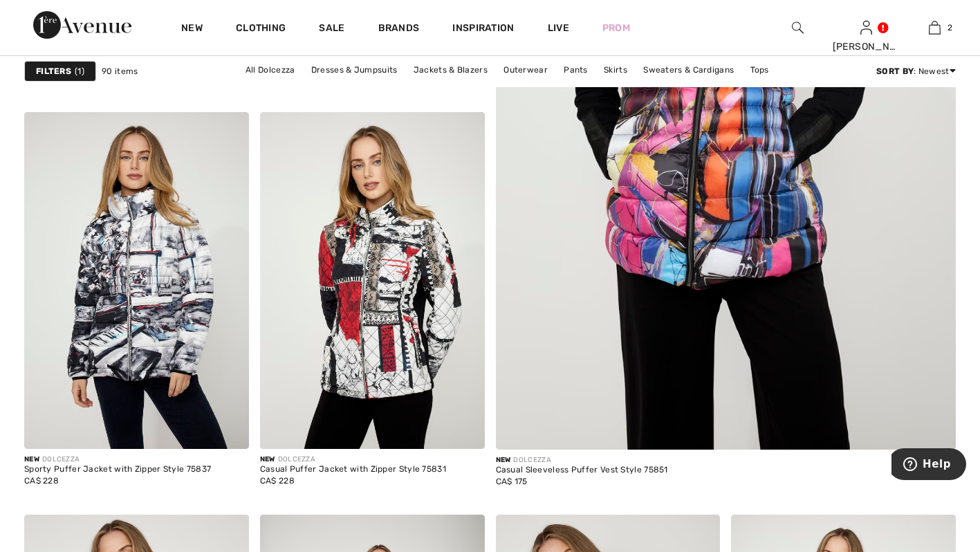
scroll to position [771, 0]
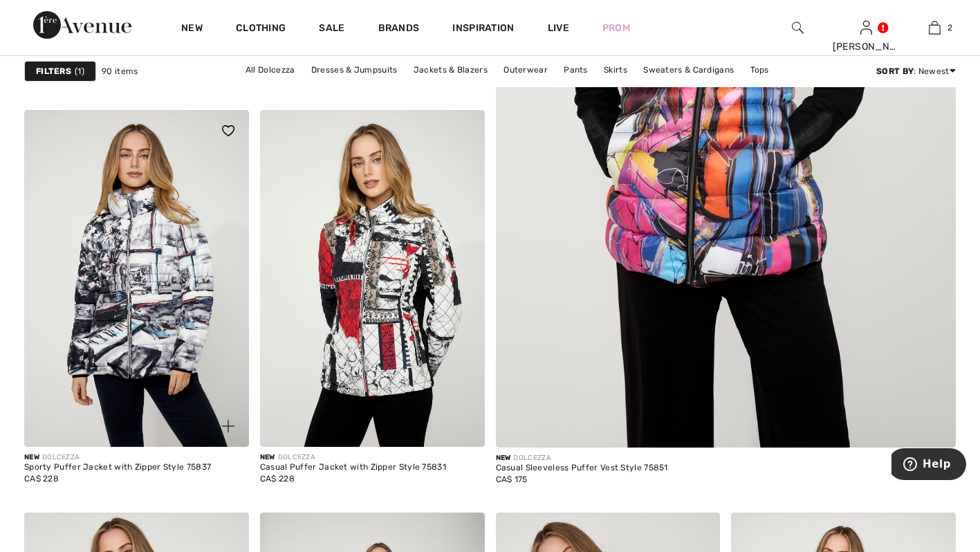
click at [167, 281] on img at bounding box center [136, 278] width 225 height 337
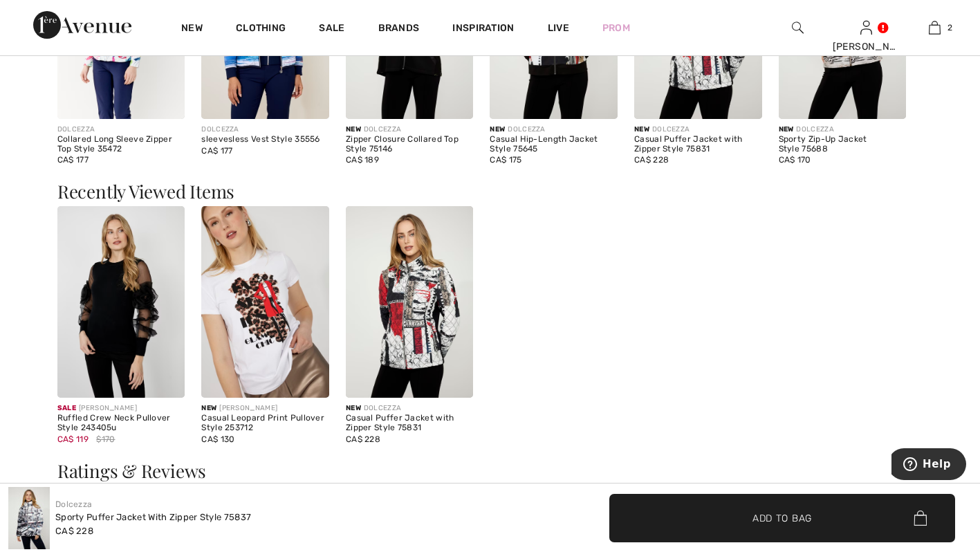
scroll to position [1255, 0]
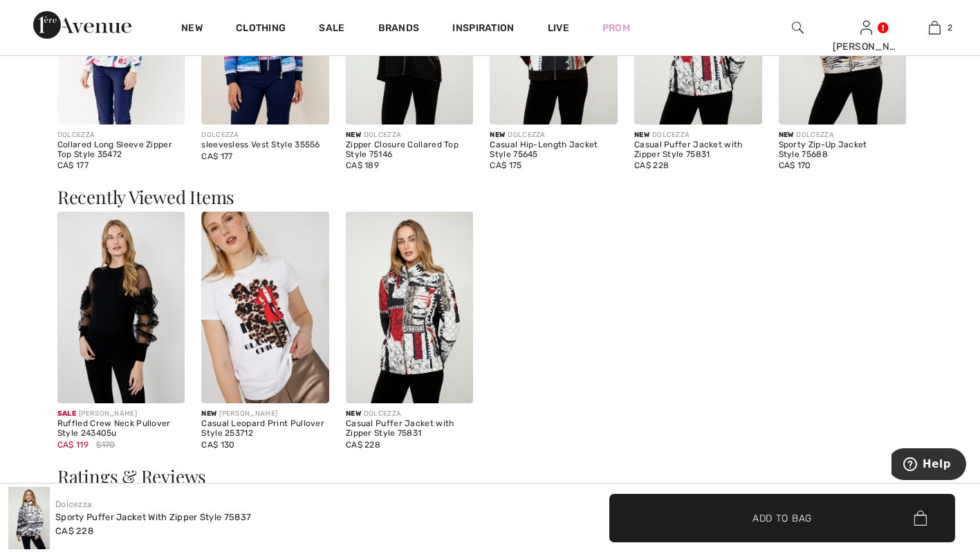
click at [122, 304] on img at bounding box center [121, 308] width 128 height 192
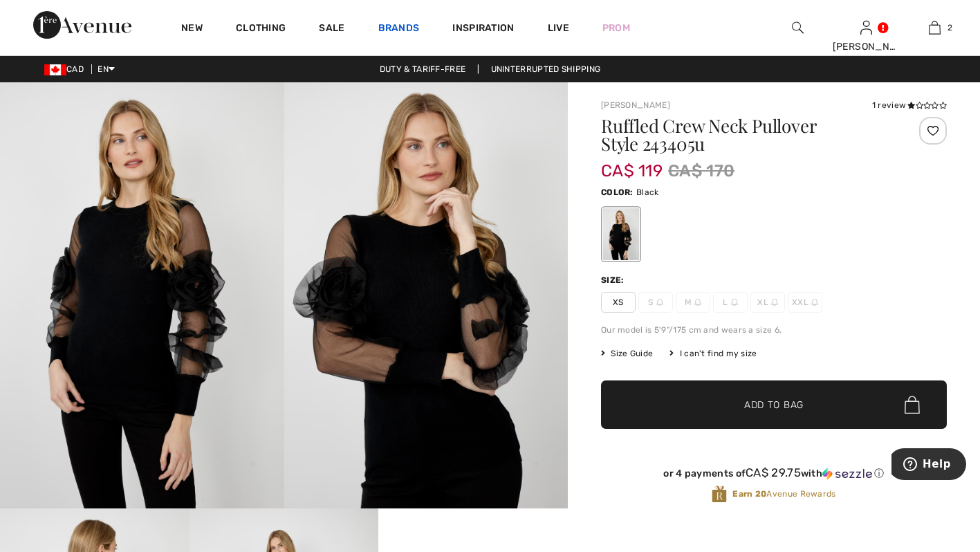
click at [396, 33] on link "Brands" at bounding box center [398, 29] width 41 height 15
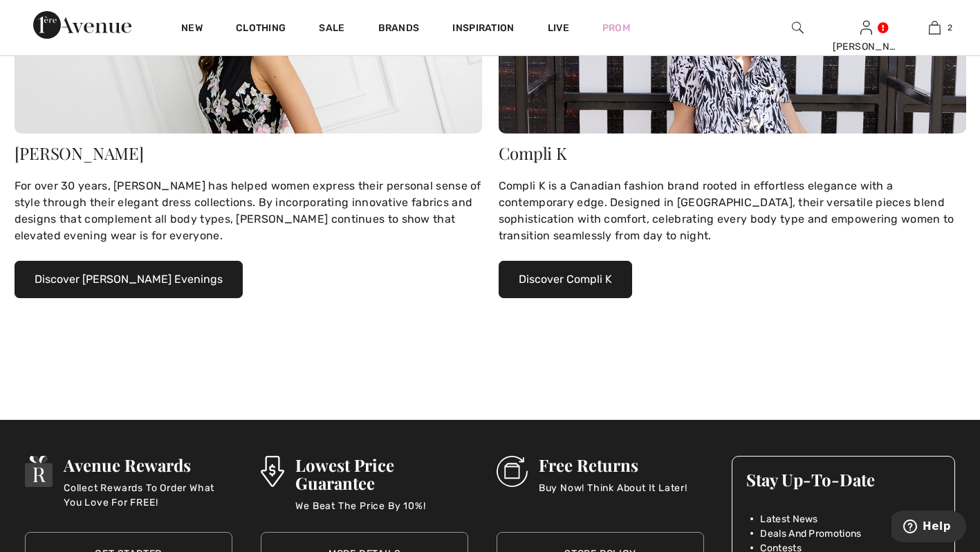
scroll to position [1027, 0]
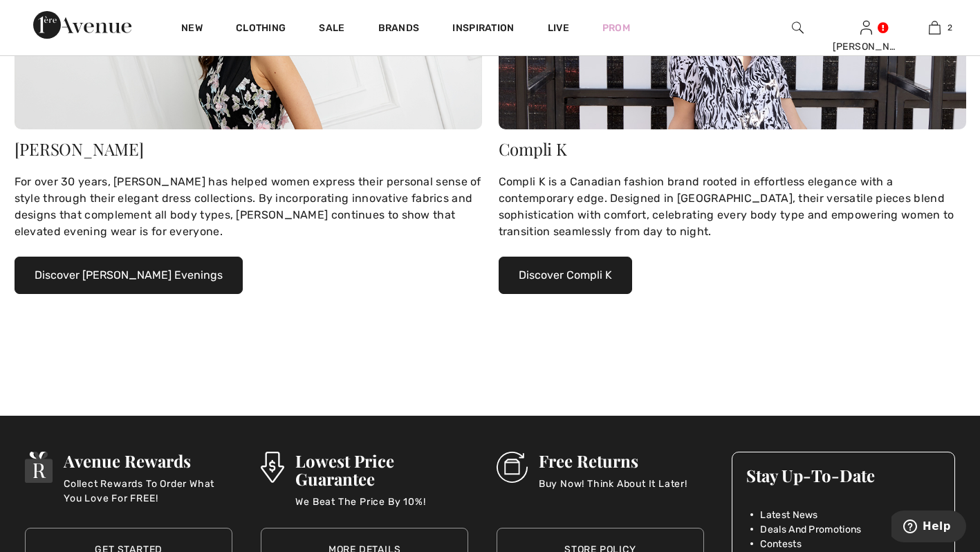
click at [605, 281] on button "Discover Compli K" at bounding box center [565, 275] width 133 height 37
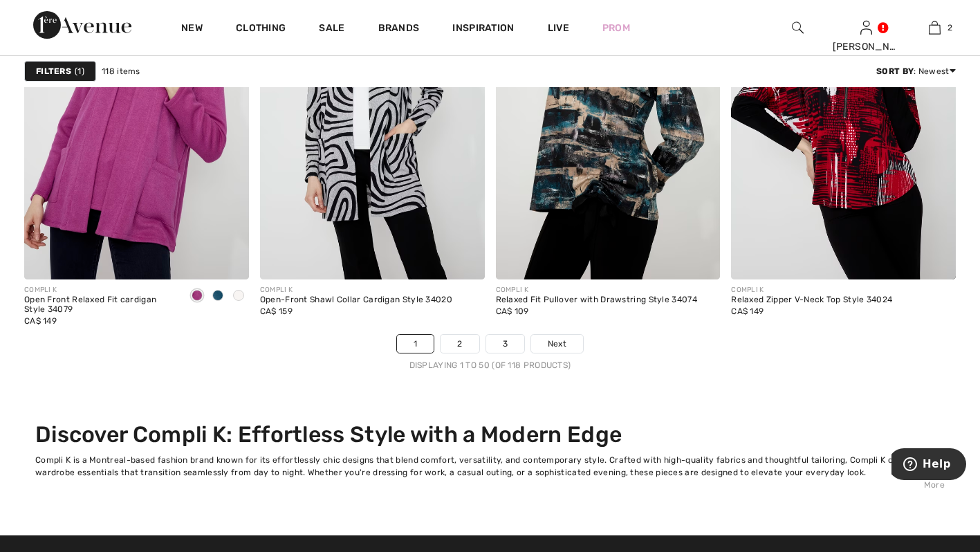
scroll to position [6340, 0]
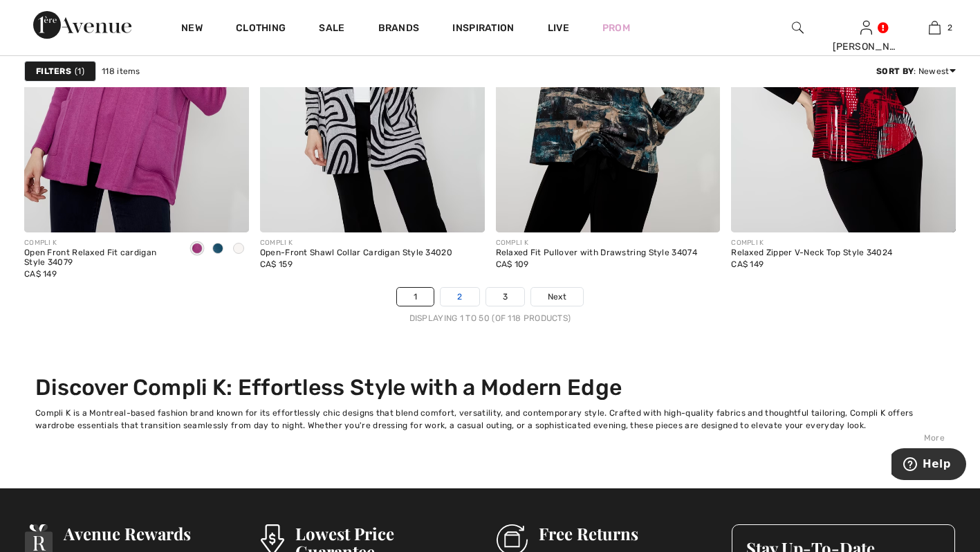
click at [453, 304] on link "2" at bounding box center [460, 297] width 38 height 18
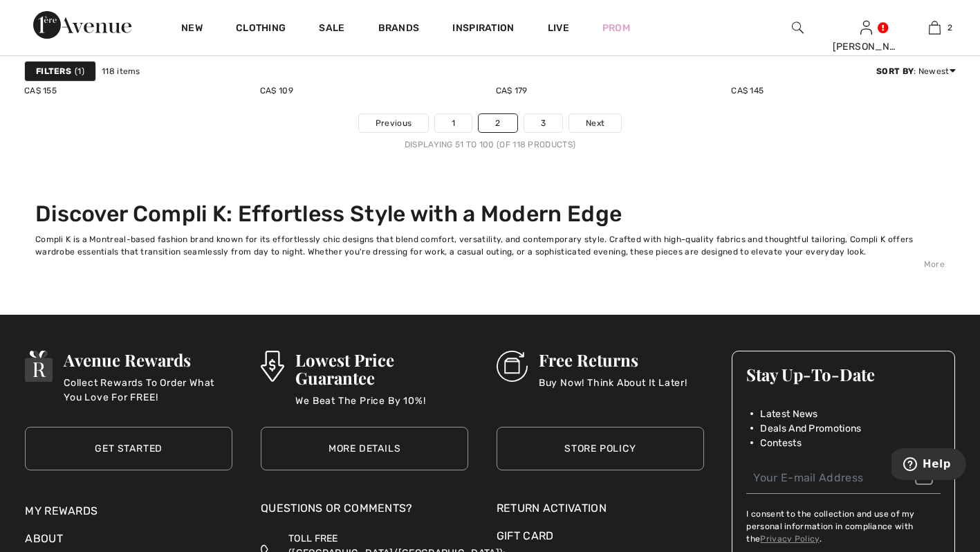
scroll to position [6514, 0]
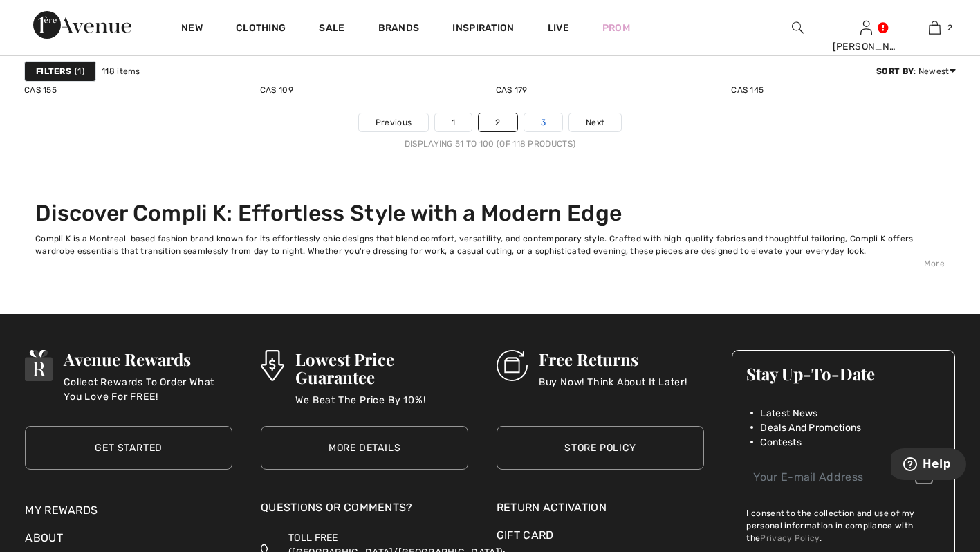
click at [550, 123] on link "3" at bounding box center [543, 122] width 38 height 18
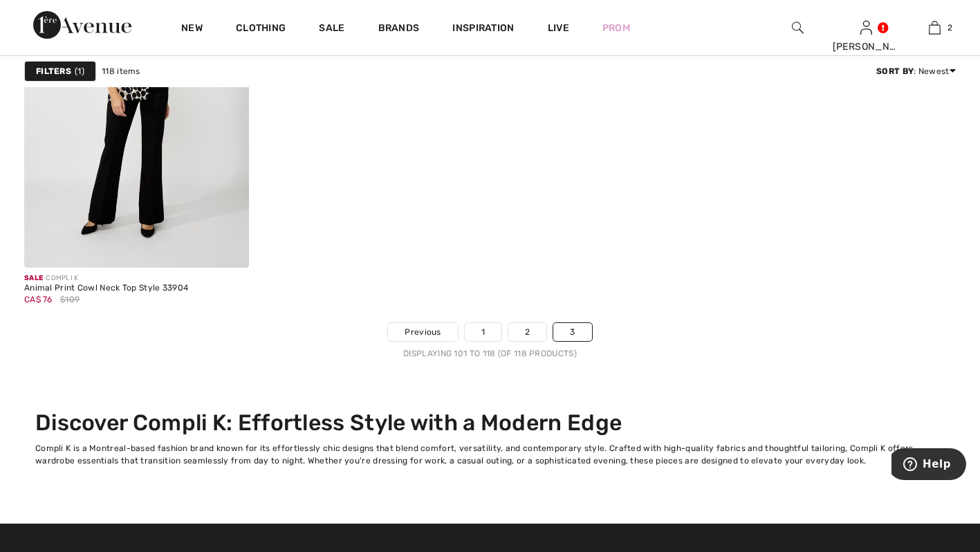
scroll to position [2736, 0]
click at [400, 33] on link "Brands" at bounding box center [398, 29] width 41 height 15
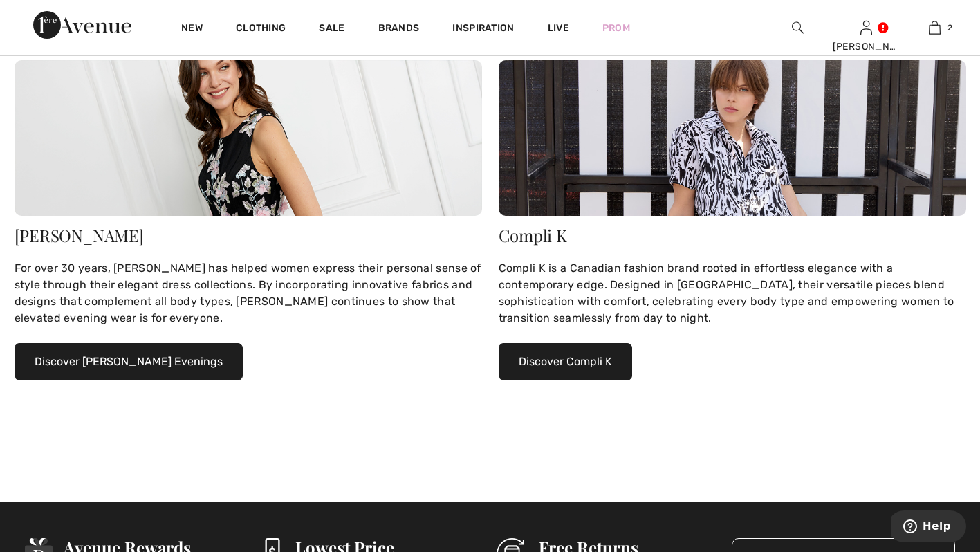
scroll to position [950, 0]
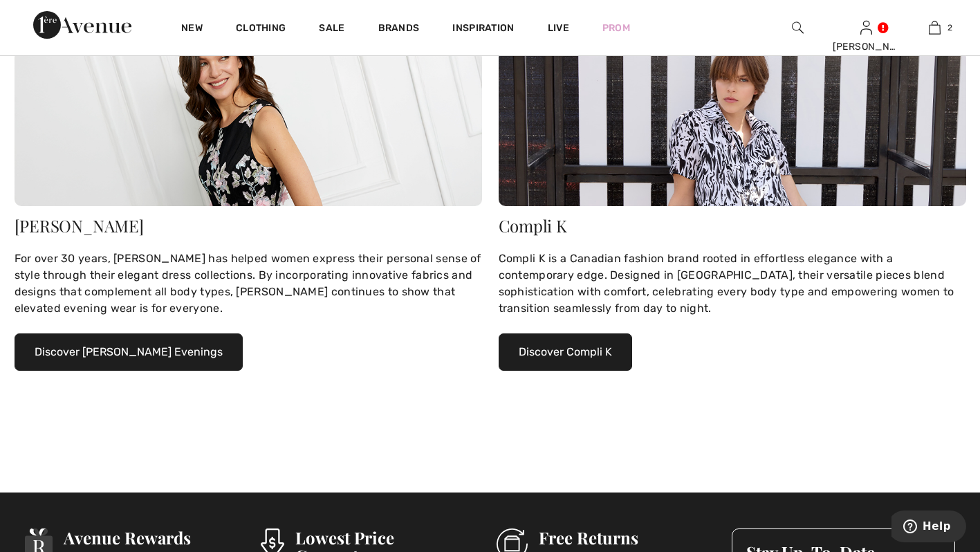
click at [141, 353] on button "Discover Alex Evenings" at bounding box center [129, 351] width 228 height 37
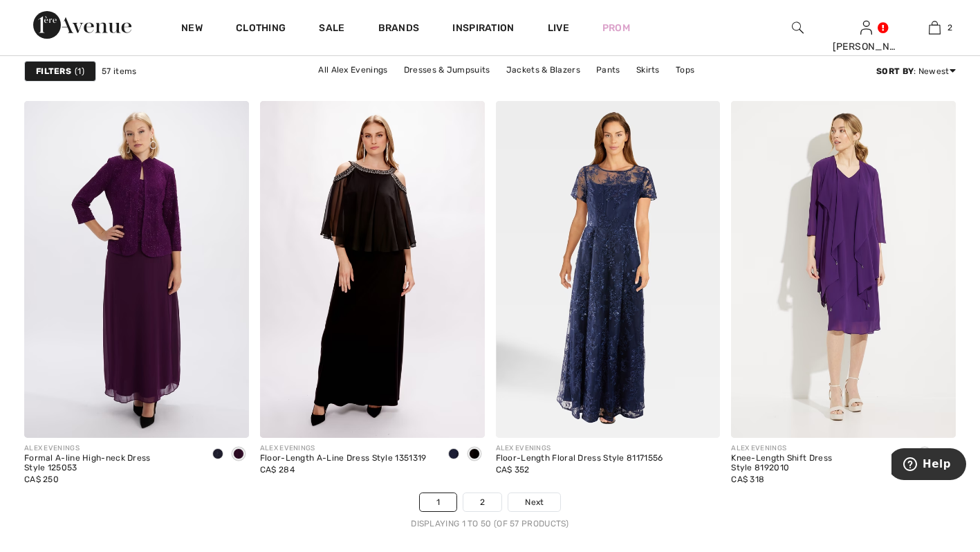
scroll to position [6162, 0]
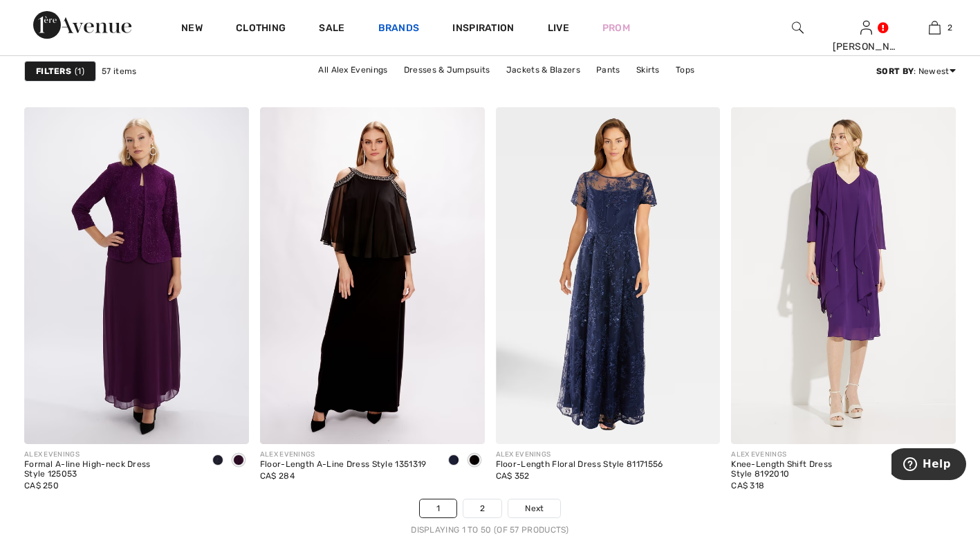
click at [405, 24] on link "Brands" at bounding box center [398, 29] width 41 height 15
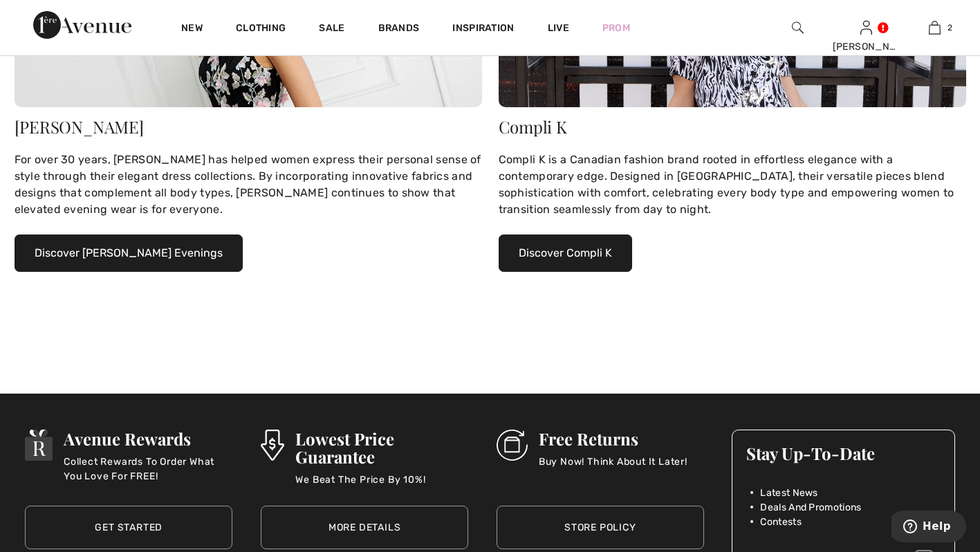
scroll to position [1043, 0]
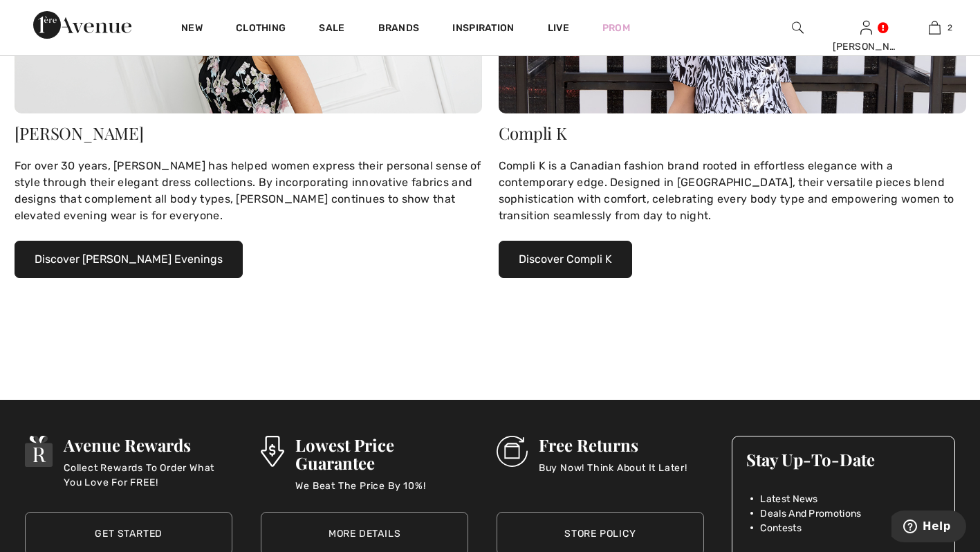
click at [533, 265] on button "Discover Compli K" at bounding box center [565, 259] width 133 height 37
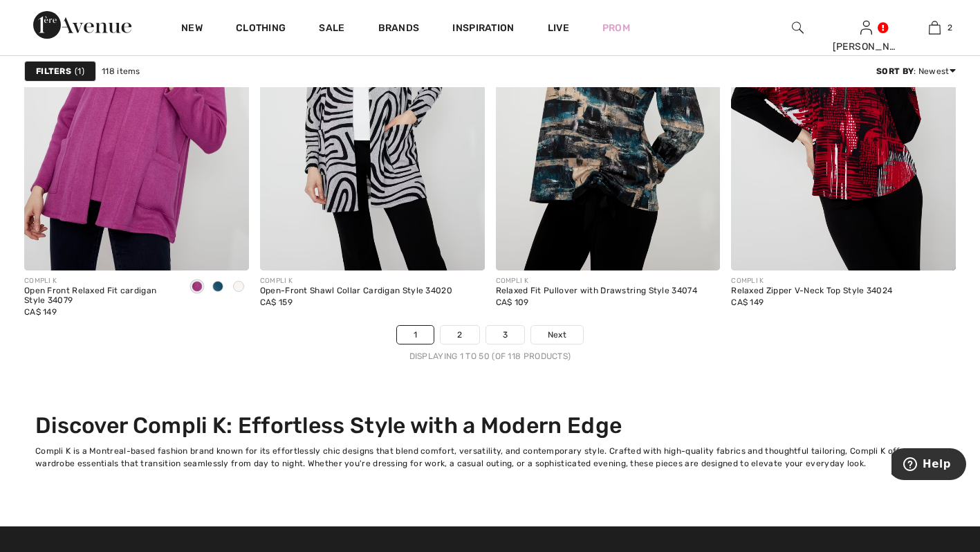
scroll to position [6304, 0]
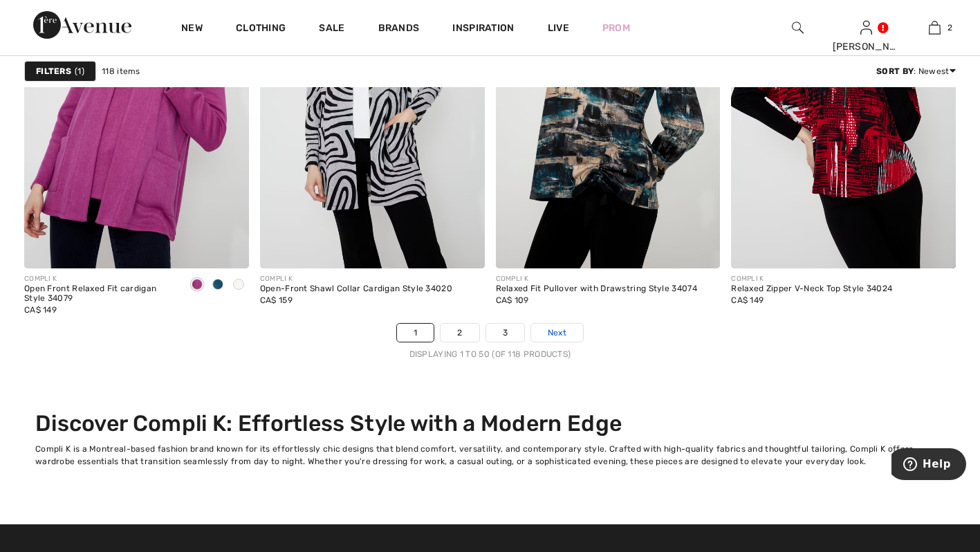
click at [571, 333] on link "Next" at bounding box center [557, 333] width 52 height 18
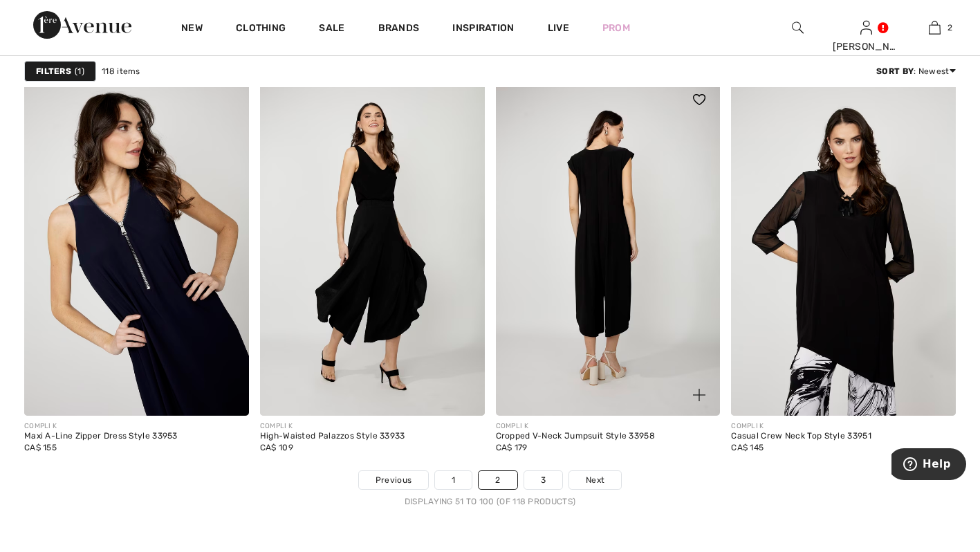
scroll to position [6155, 0]
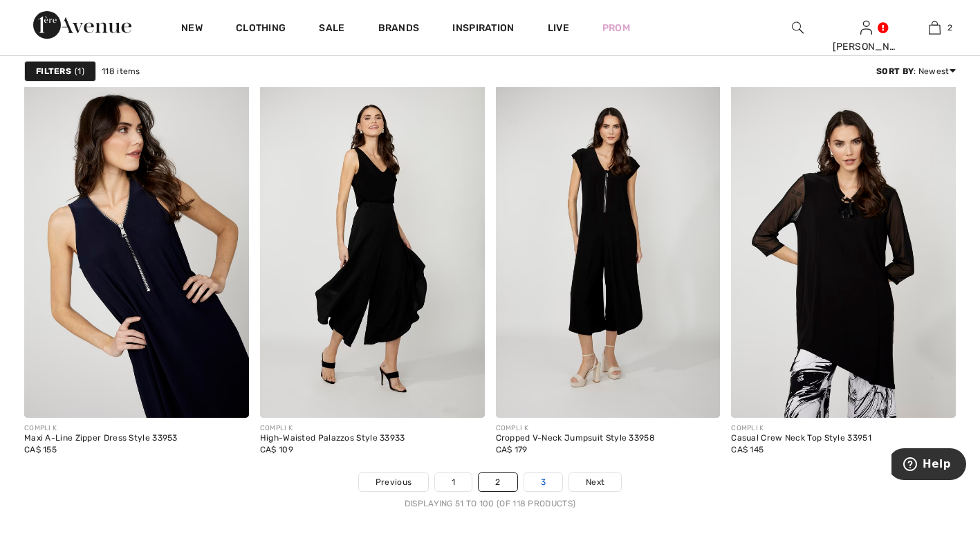
click at [546, 477] on link "3" at bounding box center [543, 482] width 38 height 18
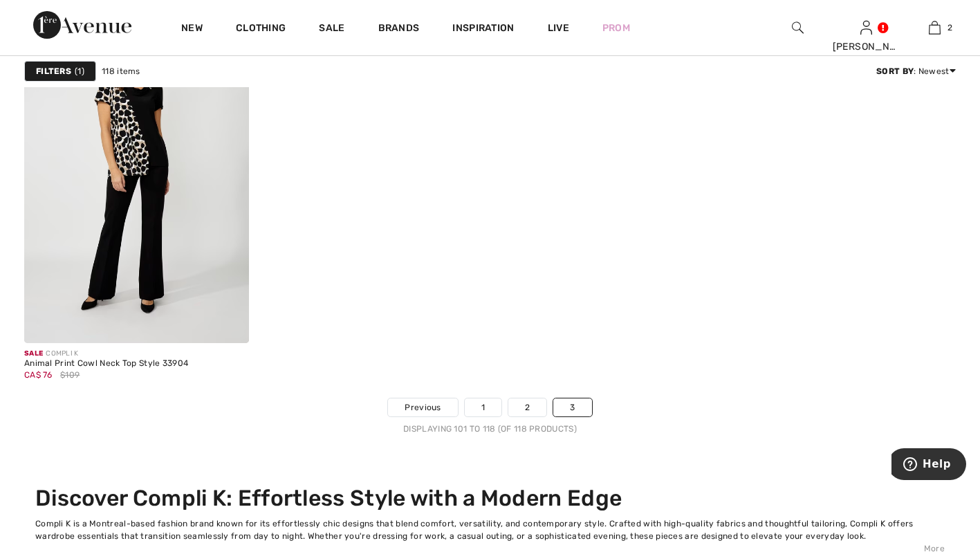
scroll to position [2660, 0]
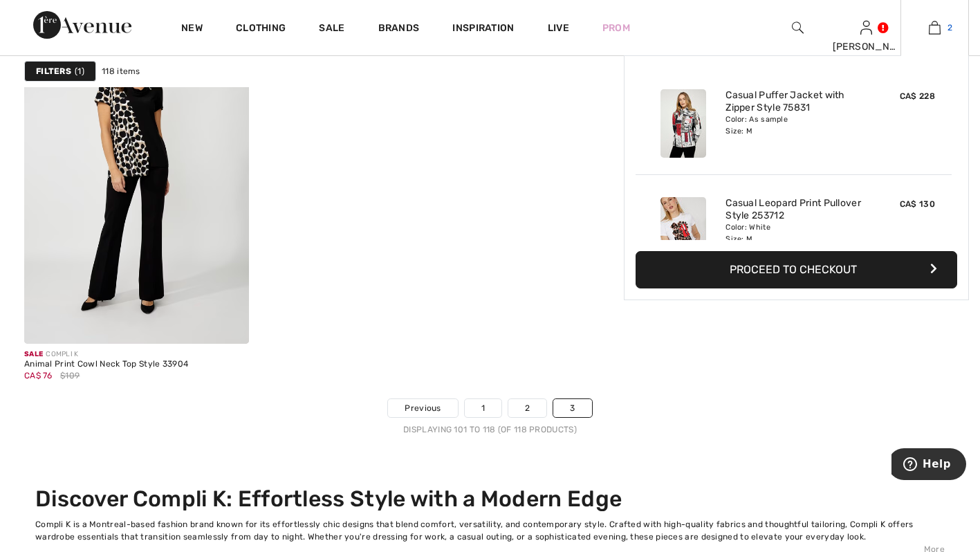
click at [939, 33] on img at bounding box center [935, 27] width 12 height 17
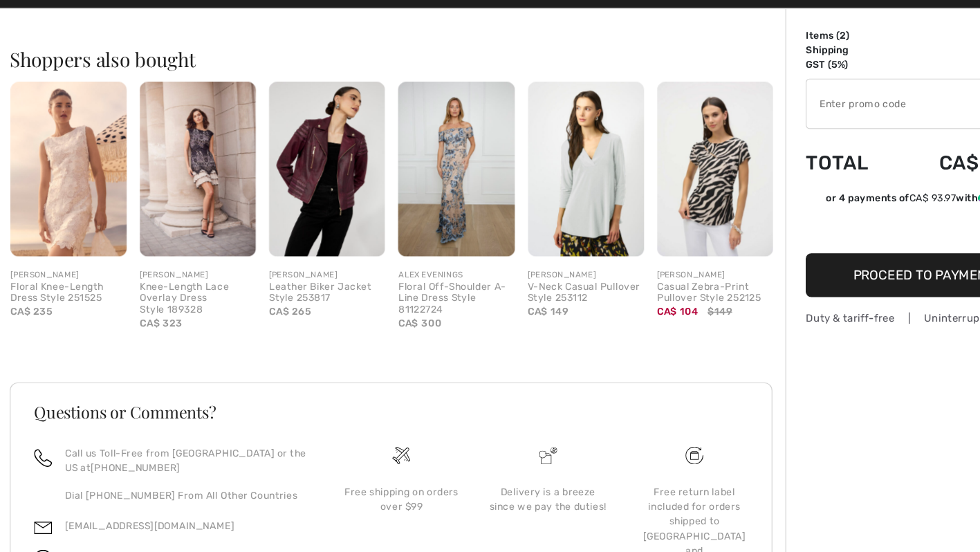
scroll to position [482, 0]
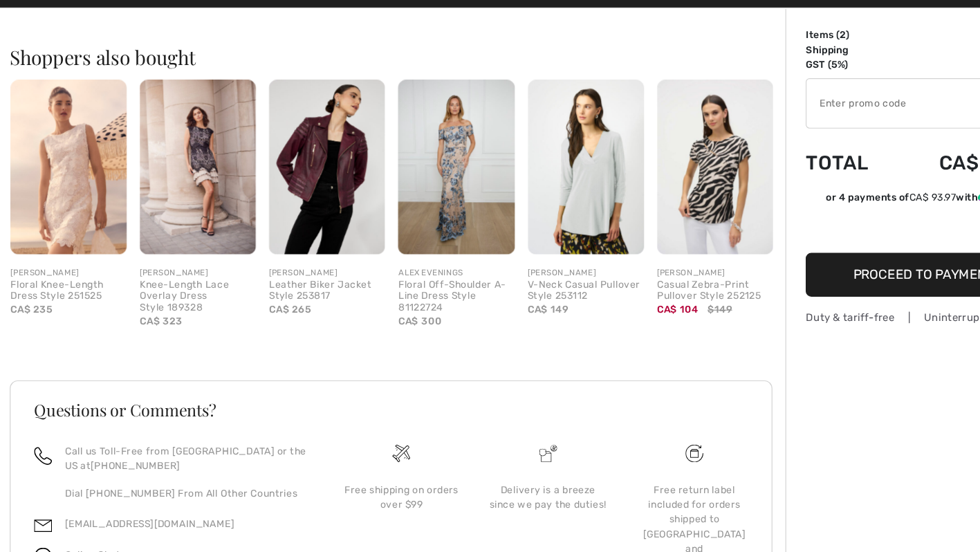
click at [294, 223] on img at bounding box center [278, 224] width 99 height 149
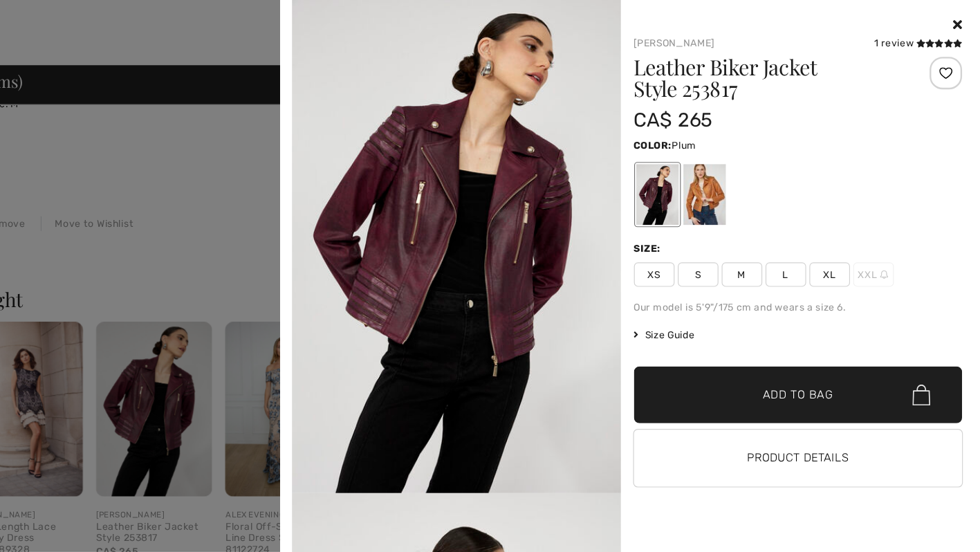
scroll to position [345, 0]
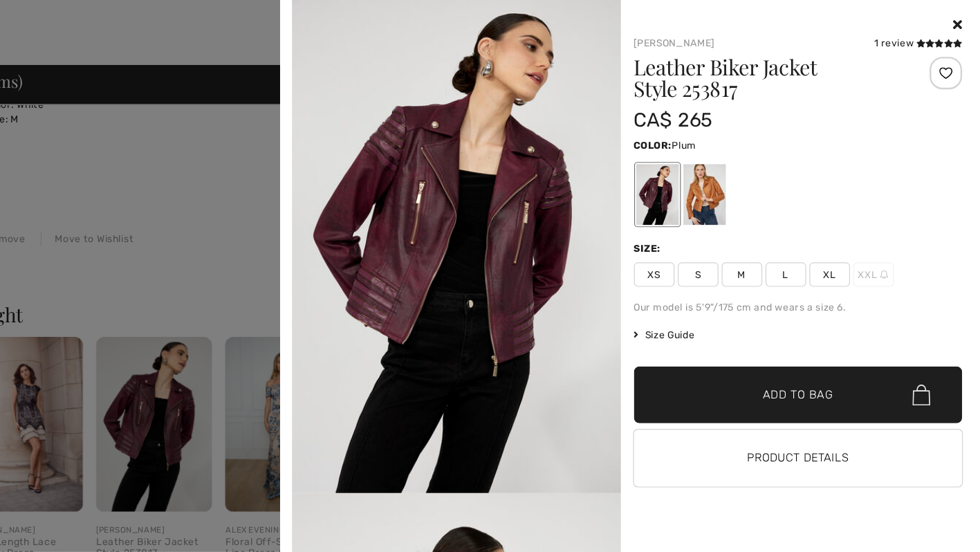
click at [751, 160] on div at bounding box center [746, 166] width 36 height 52
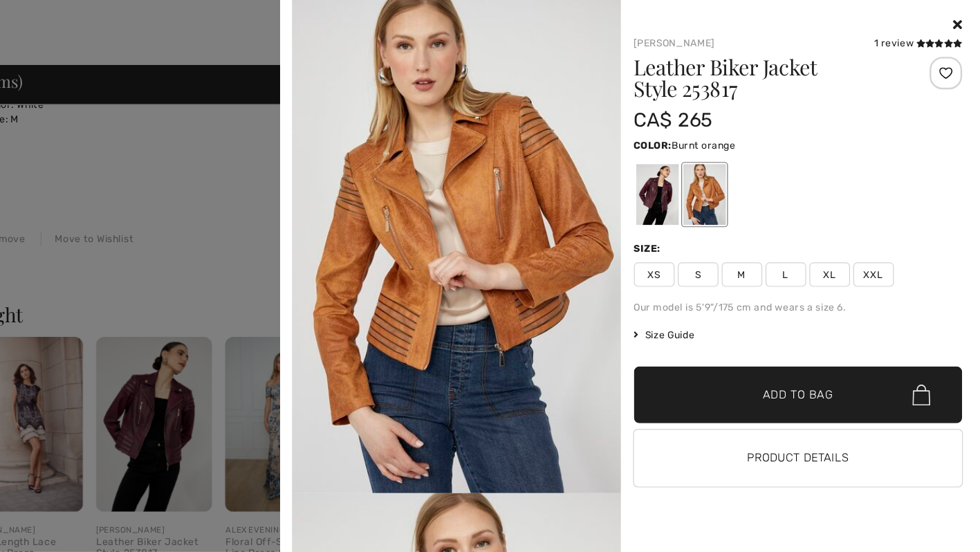
click at [705, 167] on div at bounding box center [706, 166] width 36 height 52
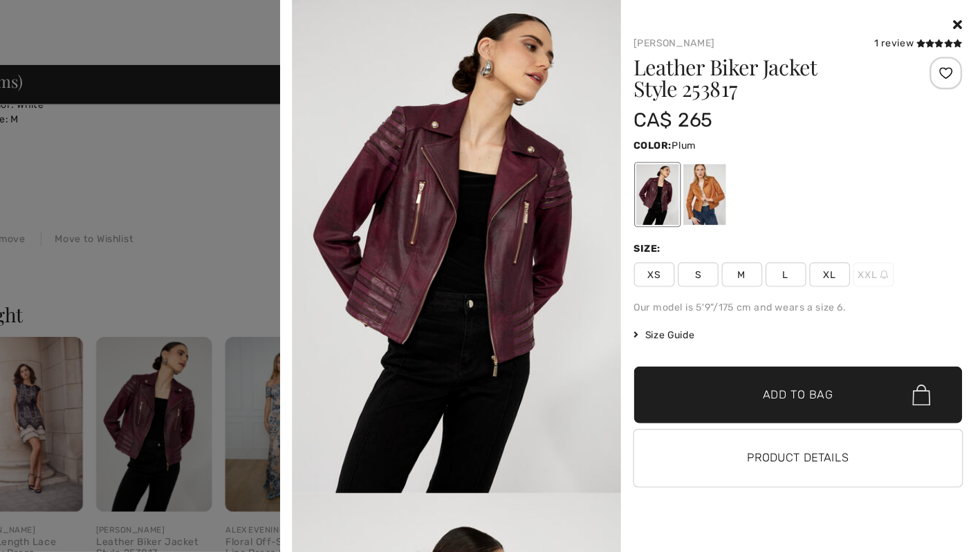
click at [749, 156] on div at bounding box center [746, 166] width 36 height 52
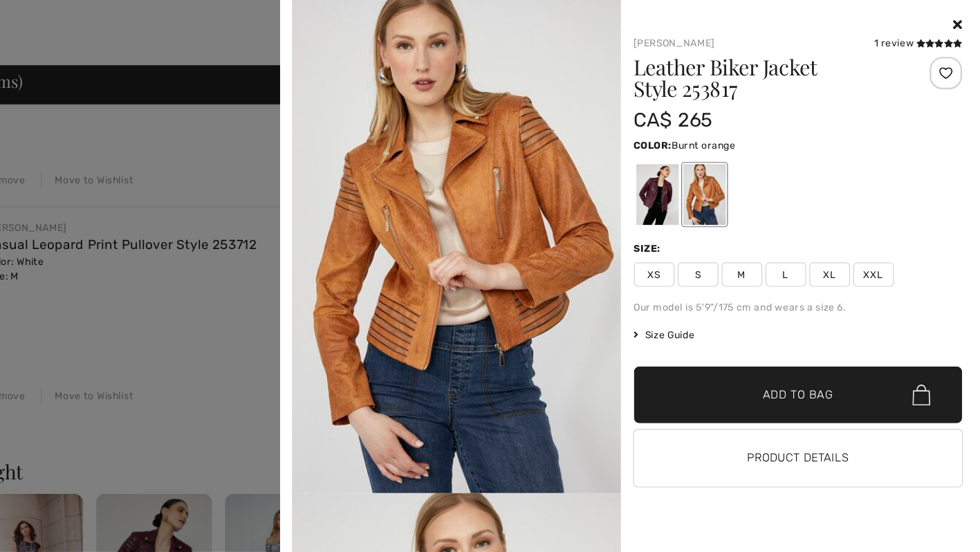
scroll to position [210, 0]
click at [963, 26] on icon at bounding box center [963, 21] width 8 height 11
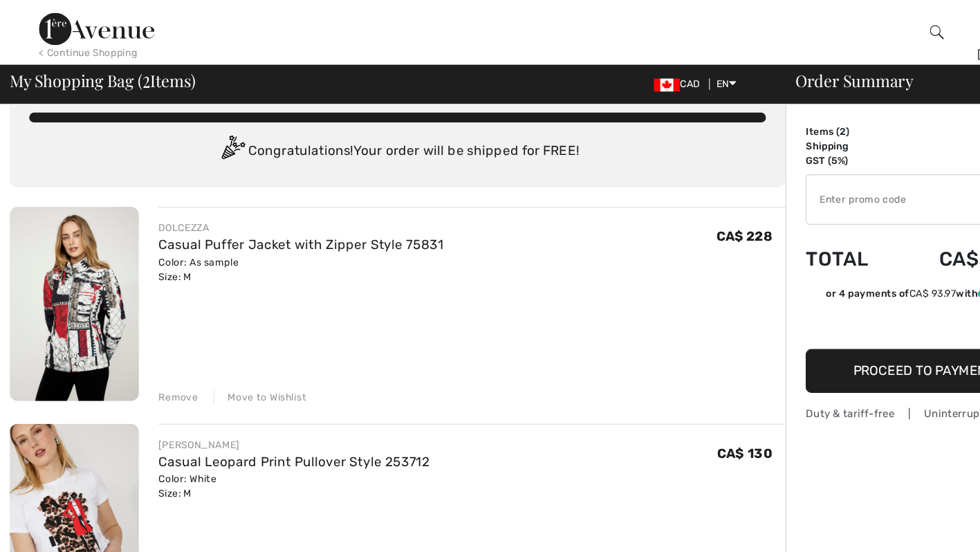
scroll to position [0, 0]
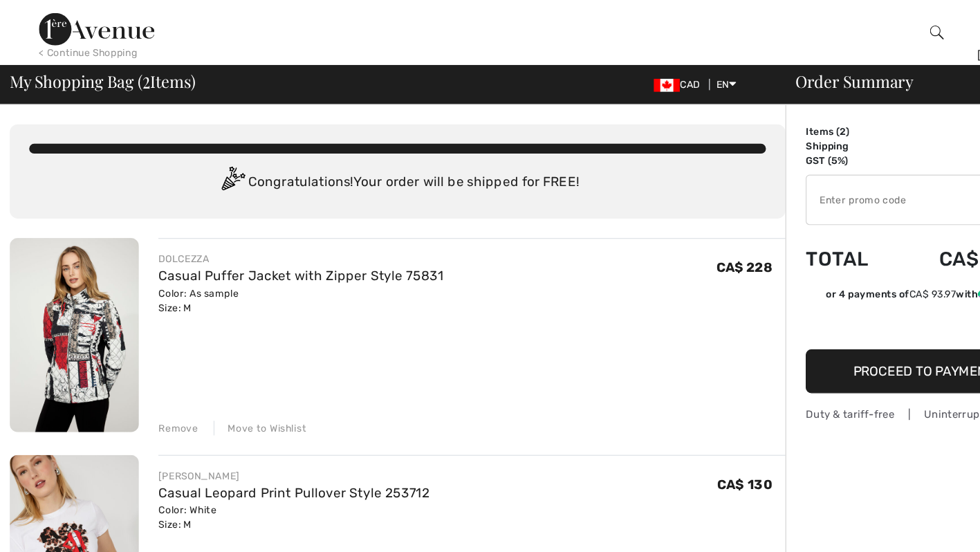
click at [62, 44] on div "< Continue Shopping" at bounding box center [75, 45] width 84 height 12
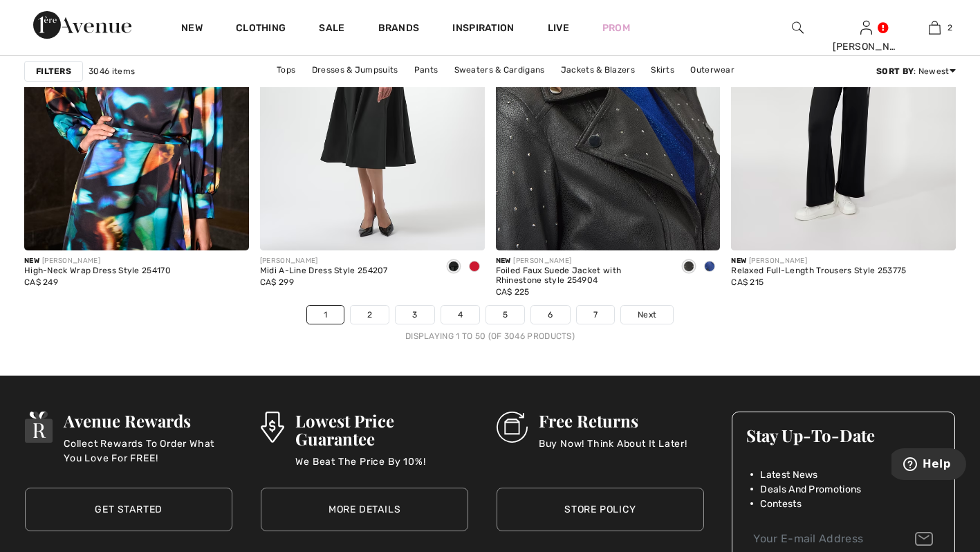
scroll to position [6015, 0]
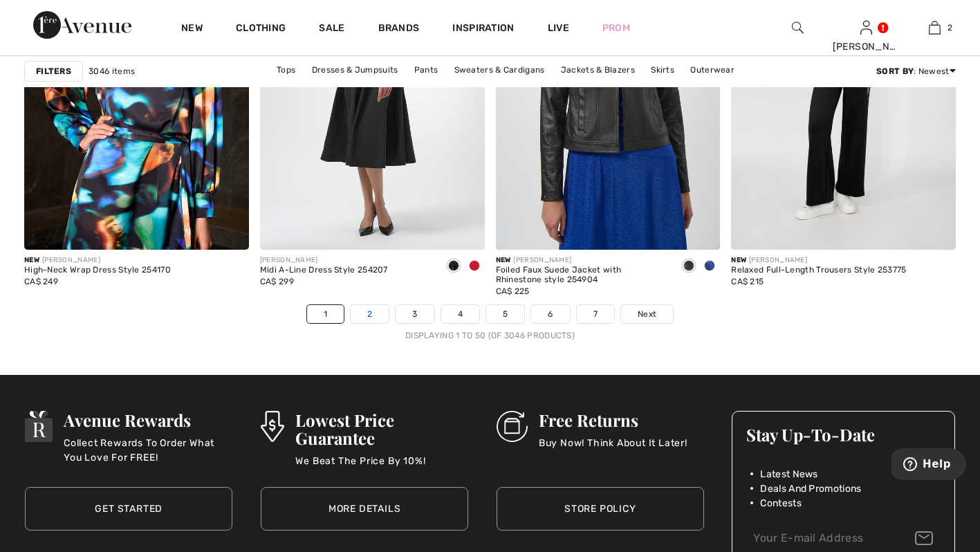
click at [376, 315] on link "2" at bounding box center [370, 314] width 38 height 18
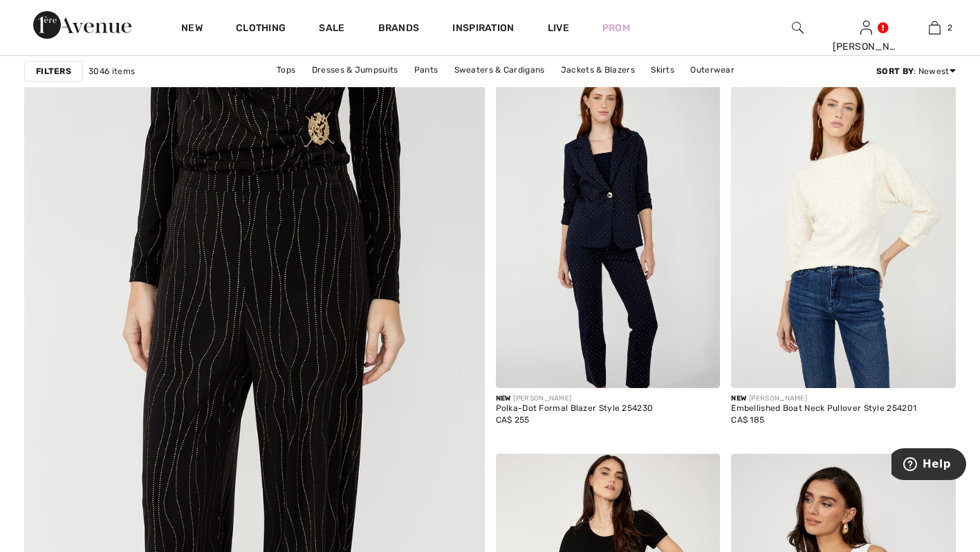
scroll to position [3303, 0]
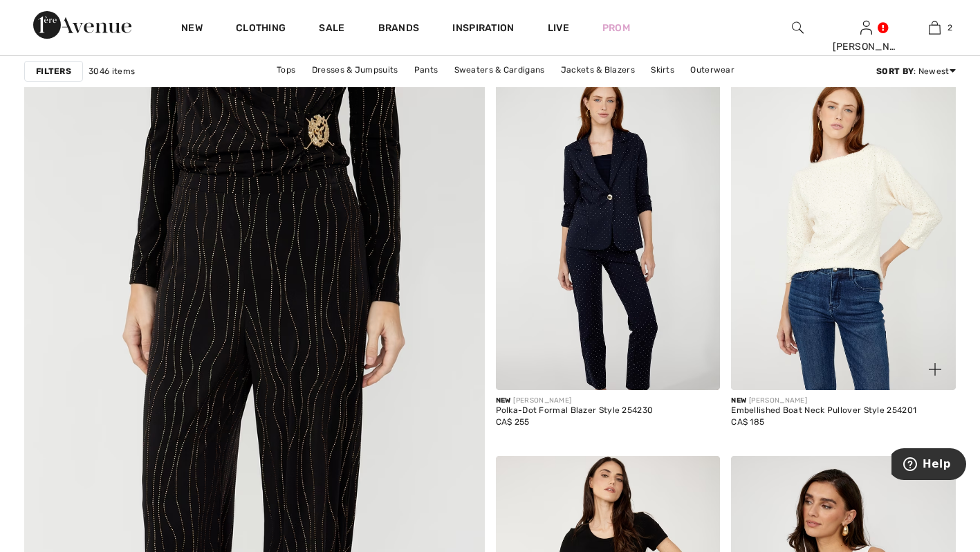
click at [857, 170] on img at bounding box center [843, 221] width 225 height 337
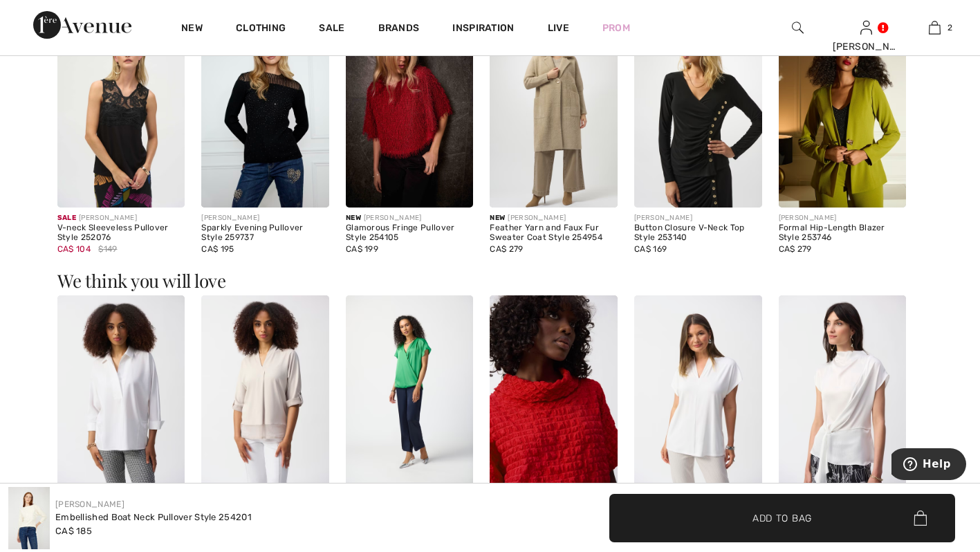
scroll to position [921, 0]
click at [271, 91] on img at bounding box center [265, 113] width 128 height 192
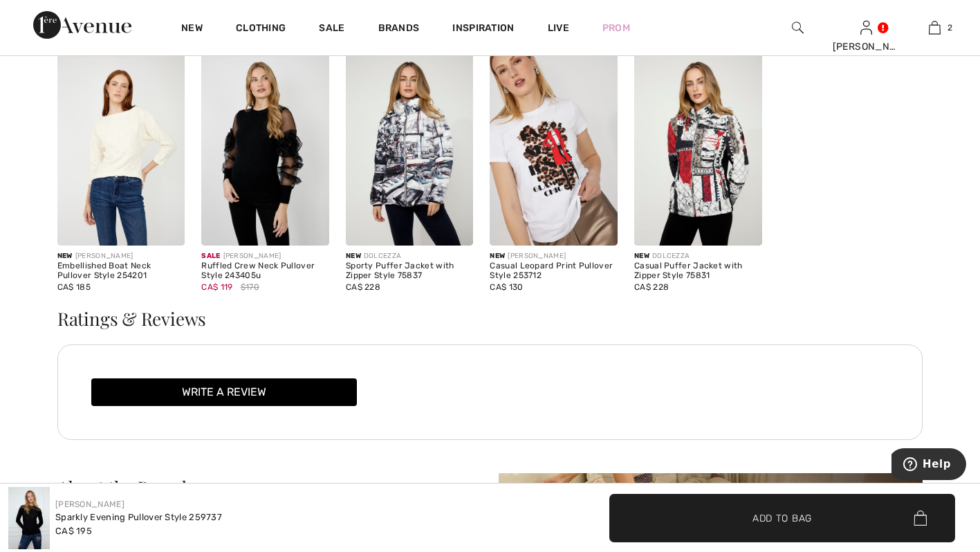
scroll to position [1788, 0]
click at [530, 123] on img at bounding box center [554, 150] width 128 height 192
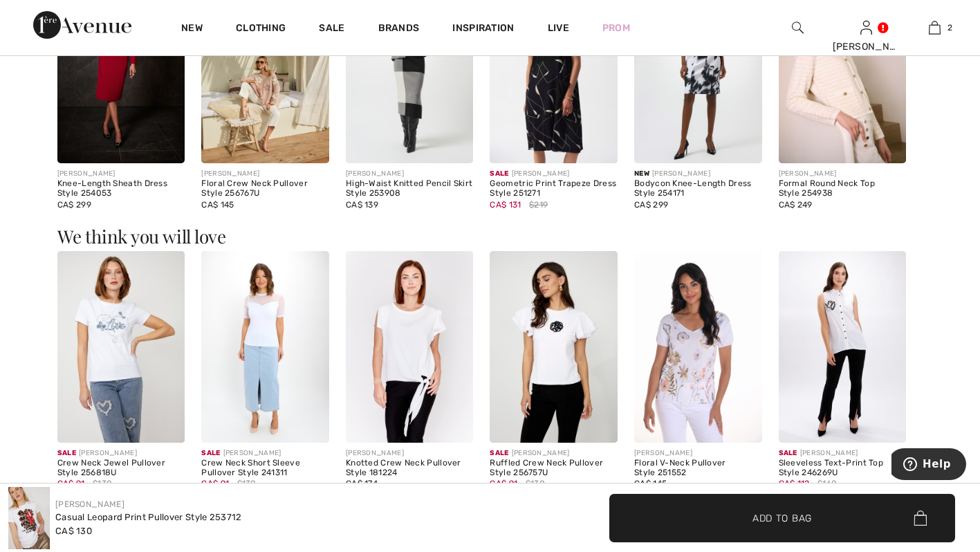
scroll to position [1309, 0]
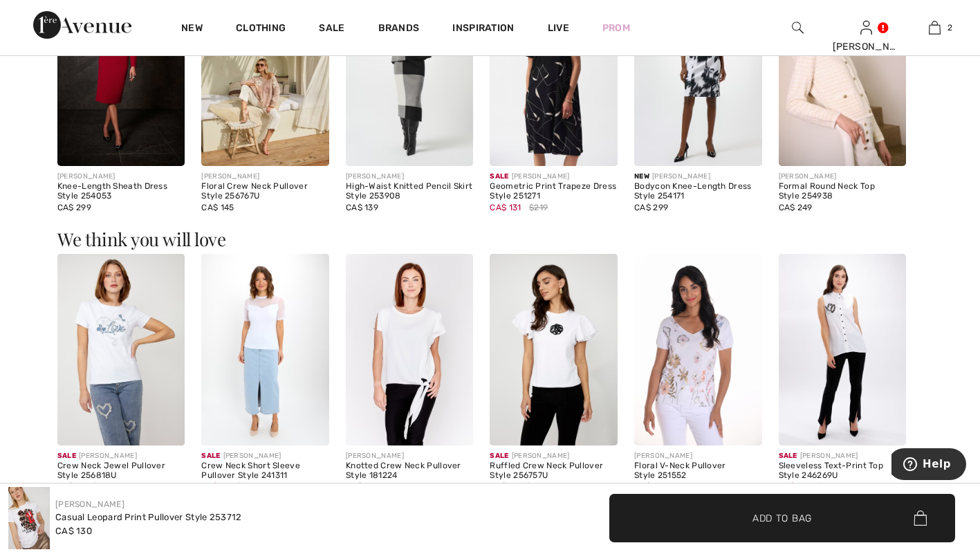
click at [125, 302] on img at bounding box center [121, 350] width 128 height 192
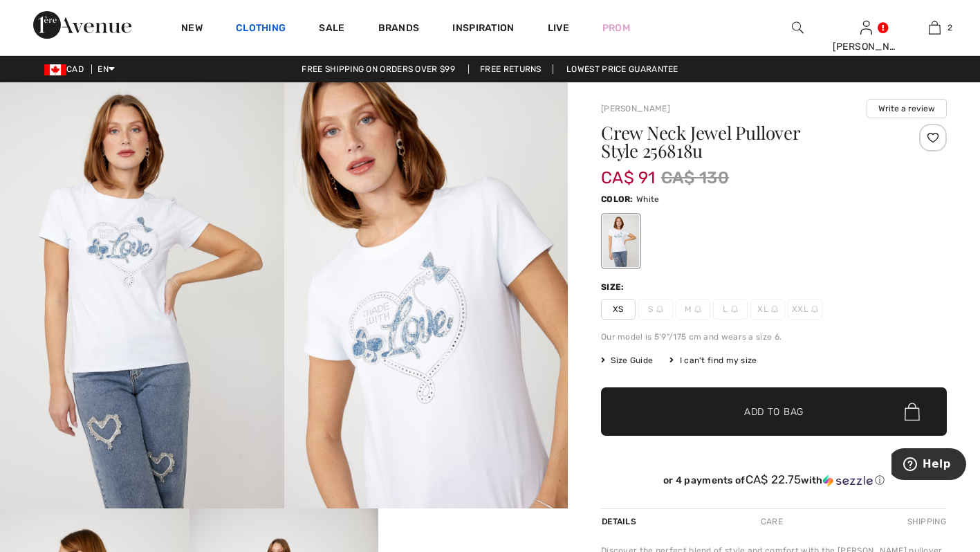
click at [269, 25] on link "Clothing" at bounding box center [261, 29] width 50 height 15
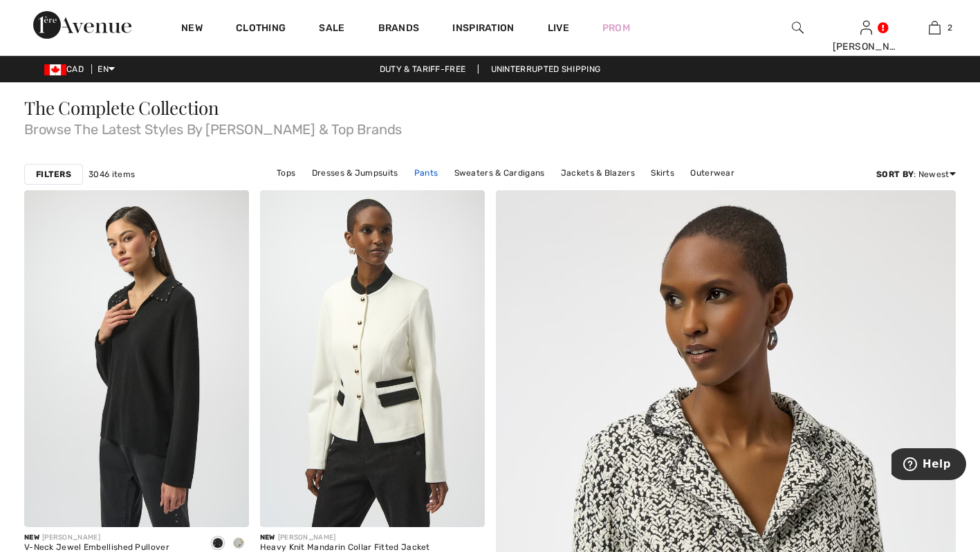
click at [433, 167] on link "Pants" at bounding box center [426, 173] width 38 height 18
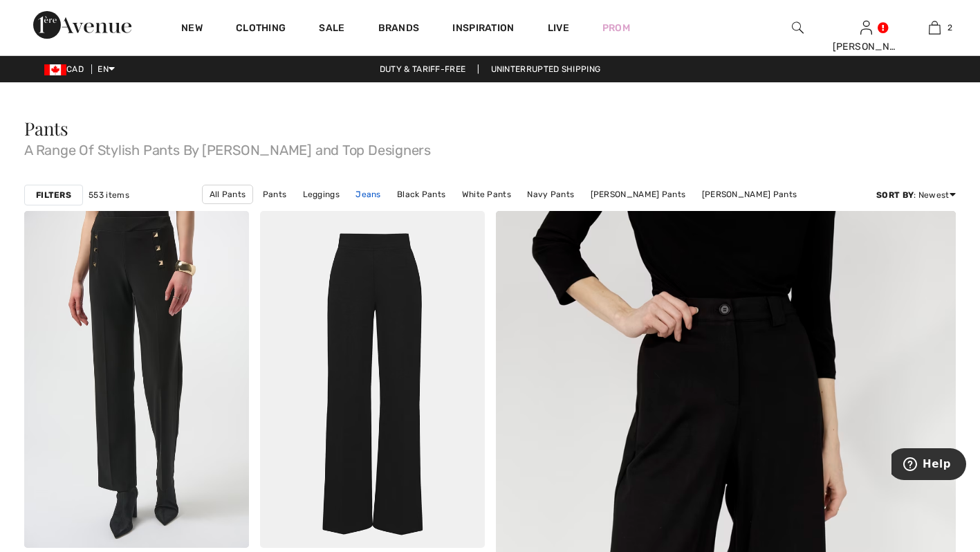
click at [388, 188] on link "Jeans" at bounding box center [368, 194] width 39 height 18
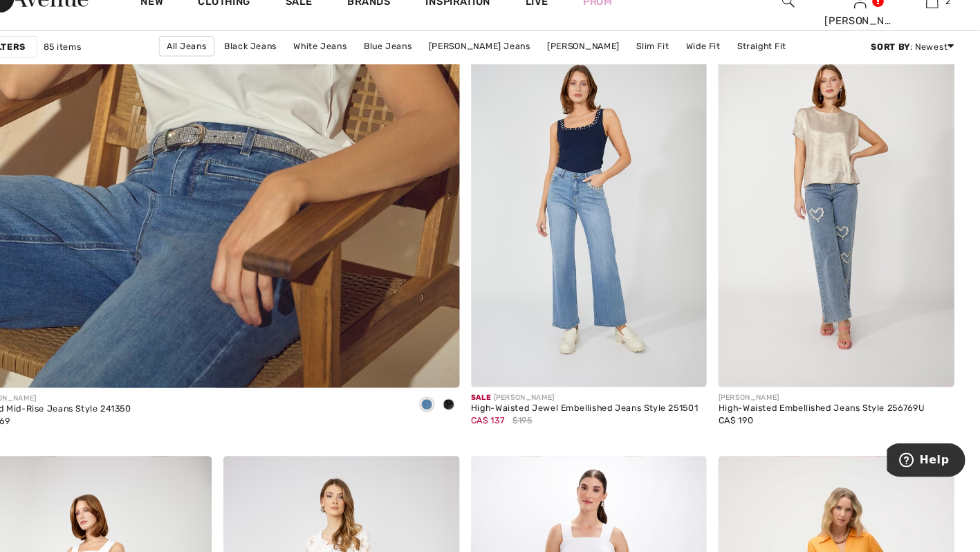
scroll to position [3718, 0]
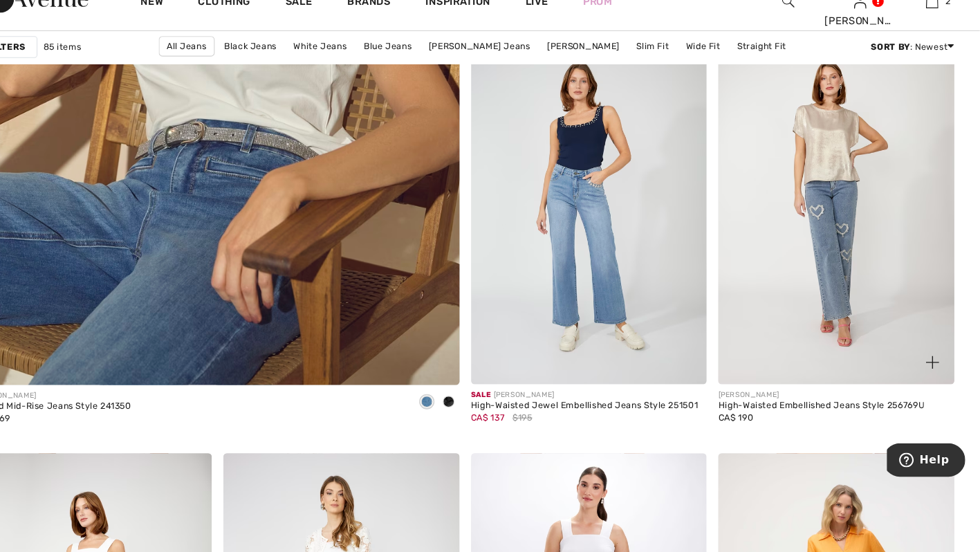
click at [794, 203] on img at bounding box center [843, 223] width 225 height 337
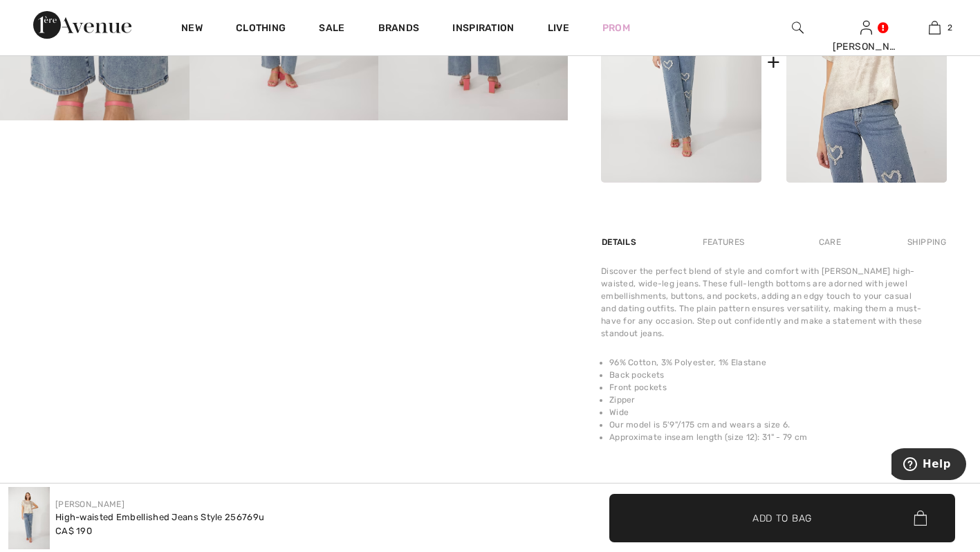
scroll to position [670, 0]
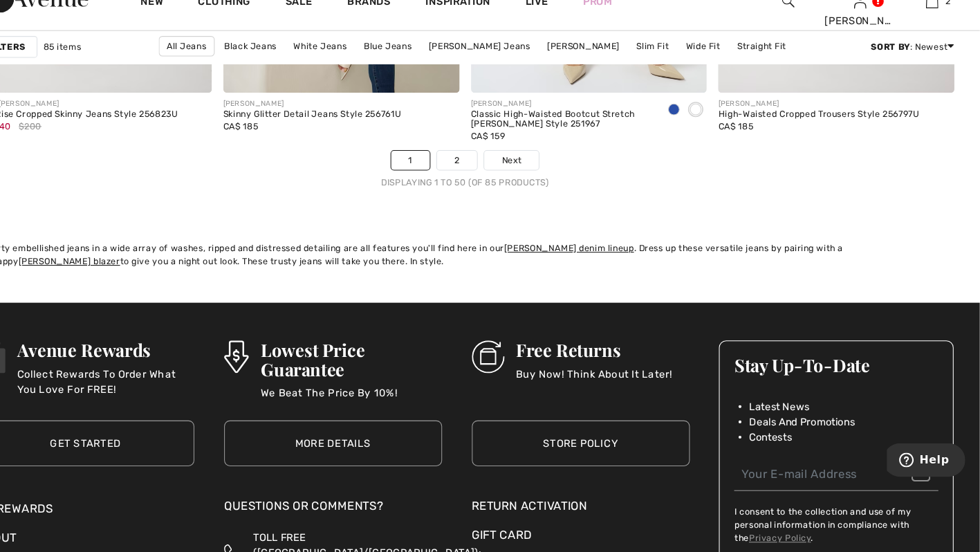
scroll to position [6165, 0]
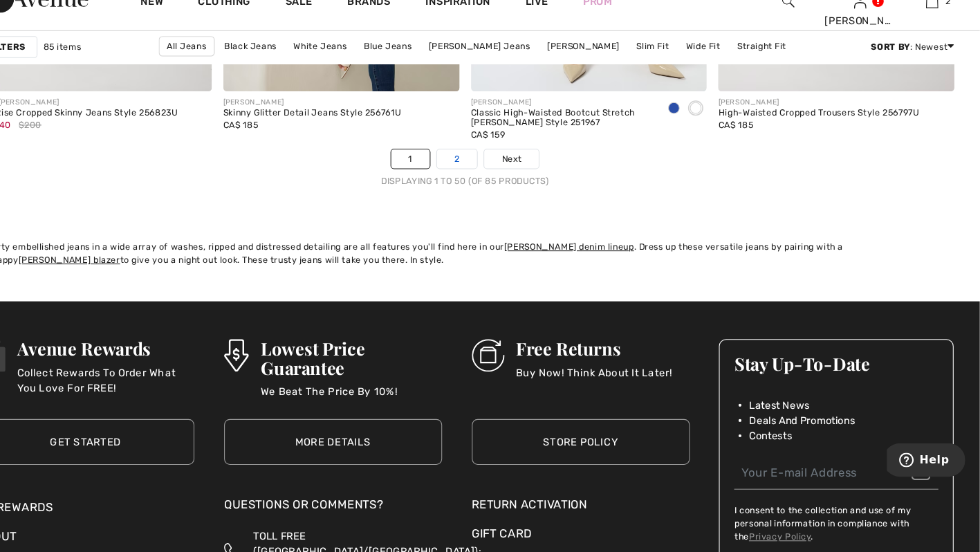
click at [487, 175] on link "2" at bounding box center [482, 178] width 38 height 18
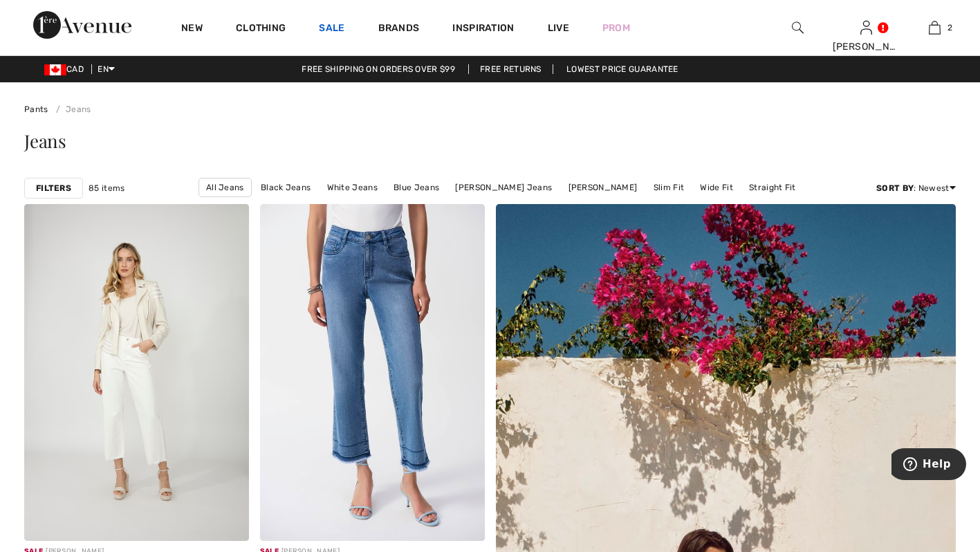
click at [335, 27] on link "Sale" at bounding box center [332, 29] width 26 height 15
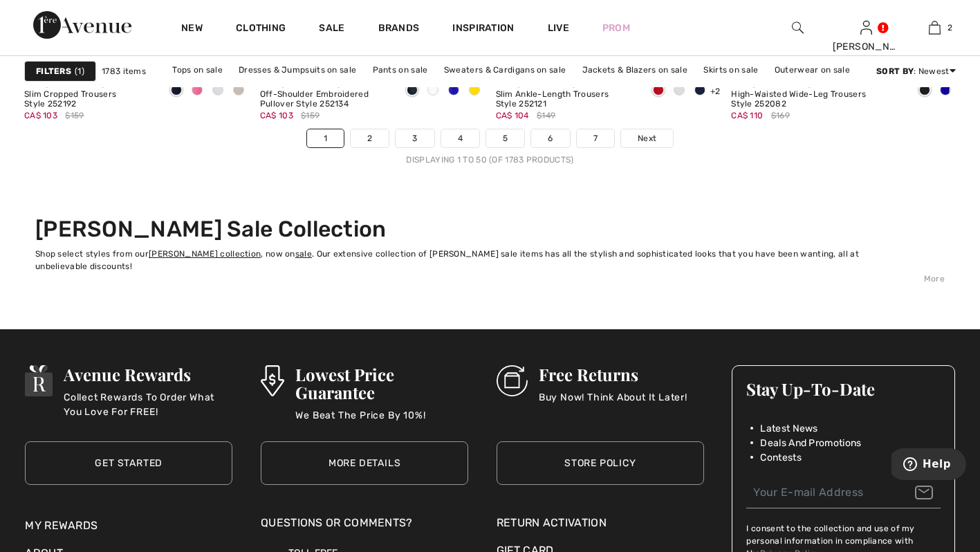
scroll to position [6225, 0]
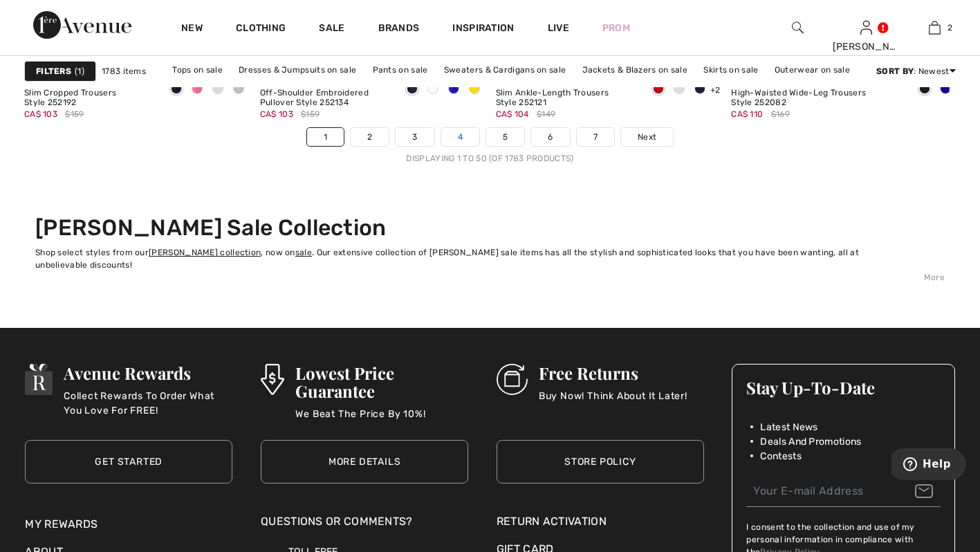
click at [469, 141] on link "4" at bounding box center [460, 137] width 38 height 18
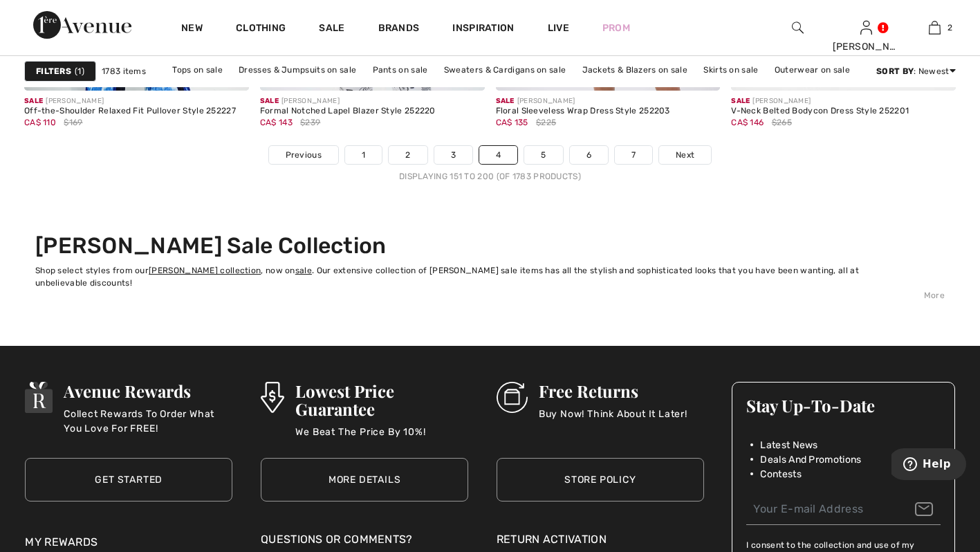
scroll to position [6207, 0]
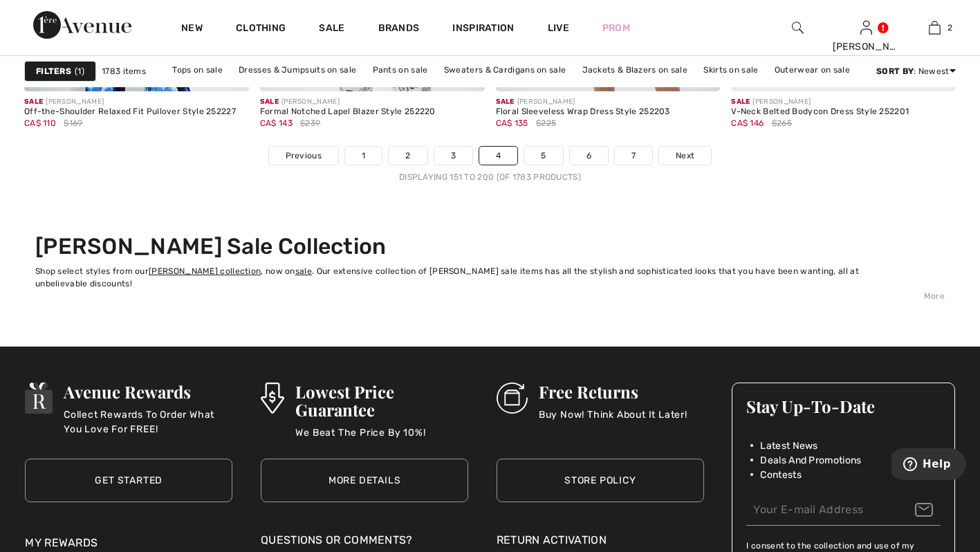
click at [595, 145] on div "Sale JOSEPH RIBKOFF Floral Sleeveless Wrap Dress Style 252203 CA$ 135 $225" at bounding box center [608, 118] width 225 height 55
click at [589, 158] on link "6" at bounding box center [589, 156] width 38 height 18
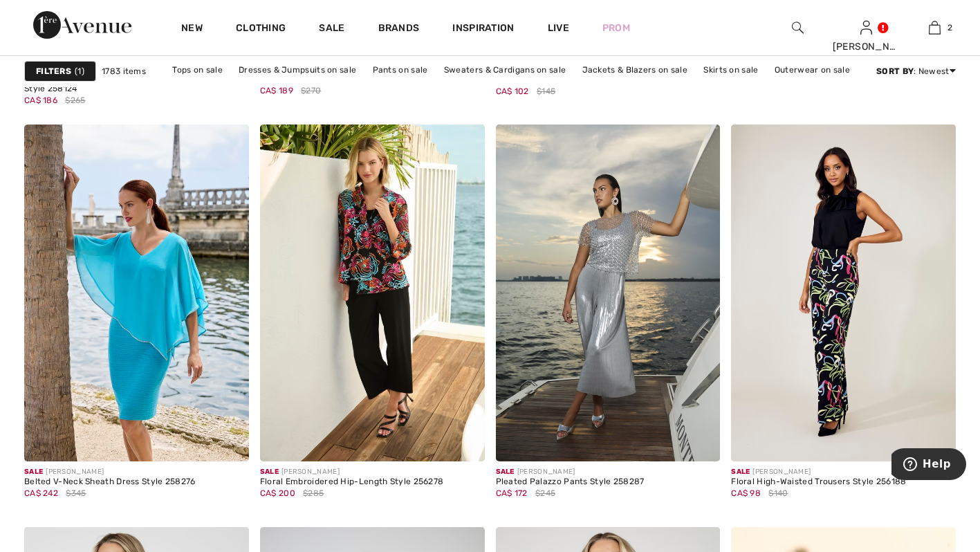
scroll to position [907, 0]
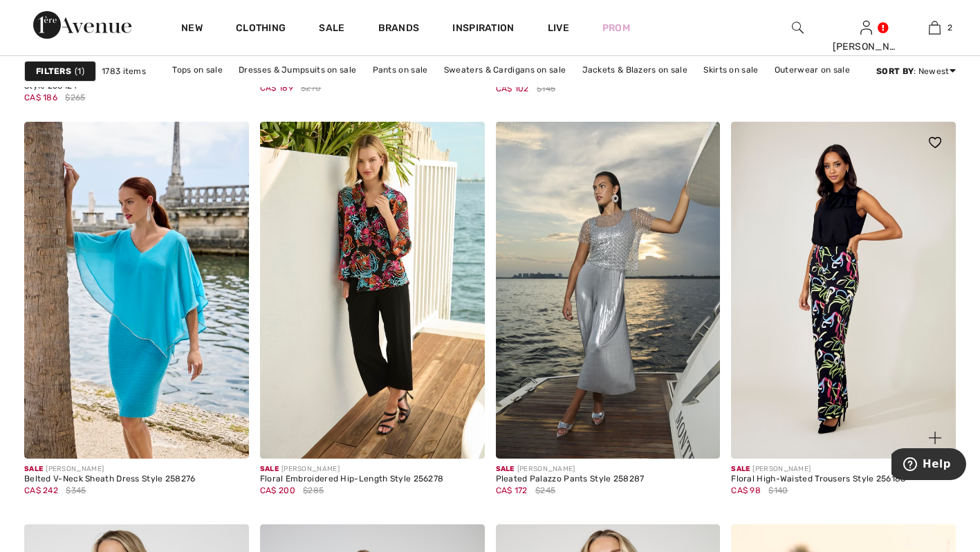
click at [820, 213] on img at bounding box center [843, 290] width 225 height 337
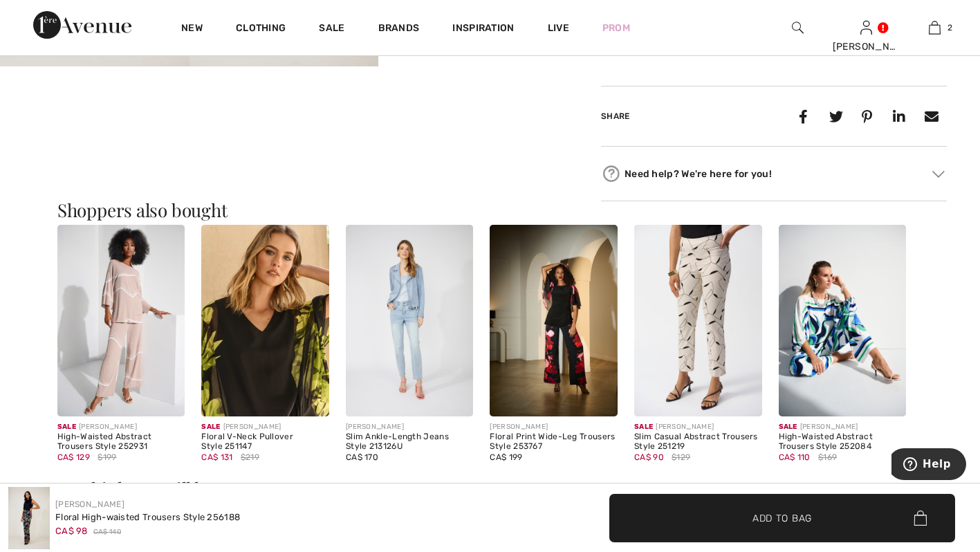
scroll to position [768, 0]
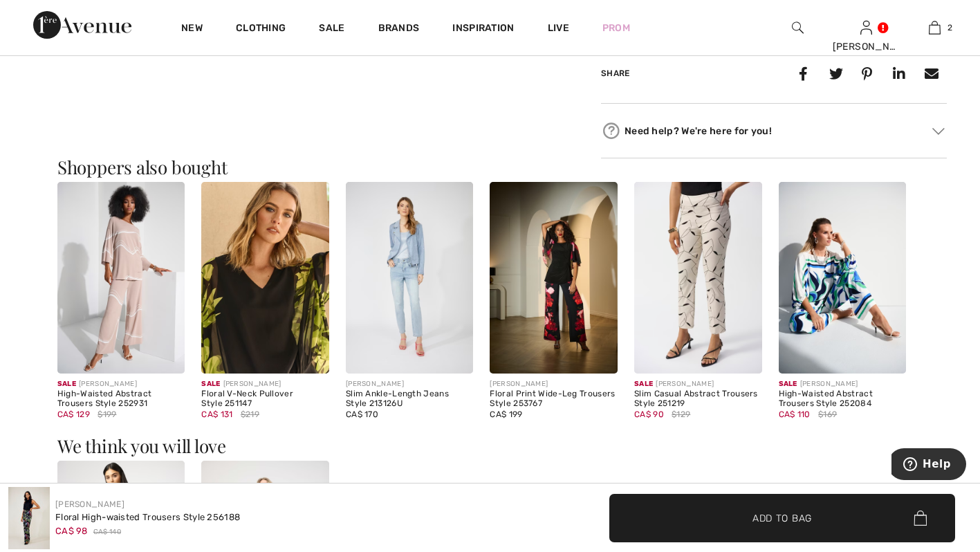
click at [416, 234] on img at bounding box center [410, 278] width 128 height 192
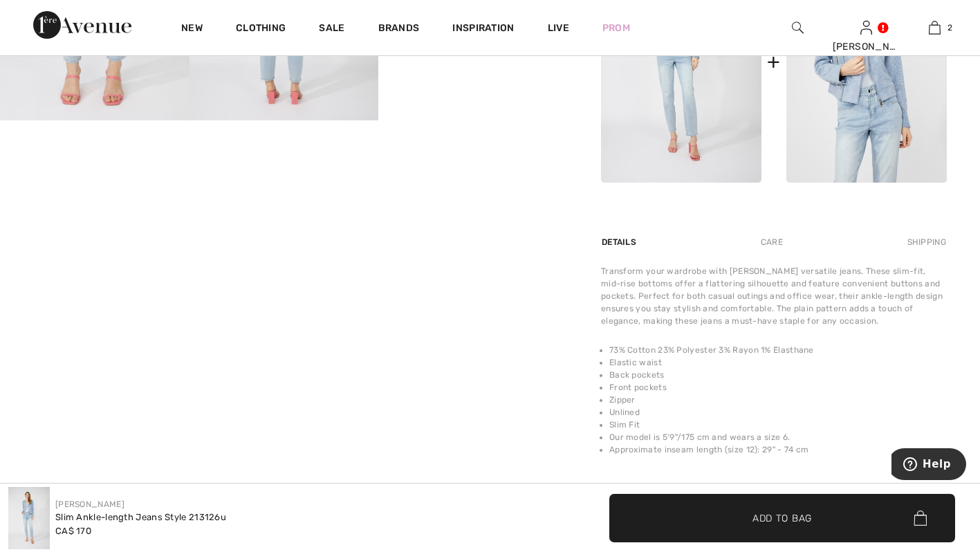
scroll to position [672, 0]
